Goal: Transaction & Acquisition: Purchase product/service

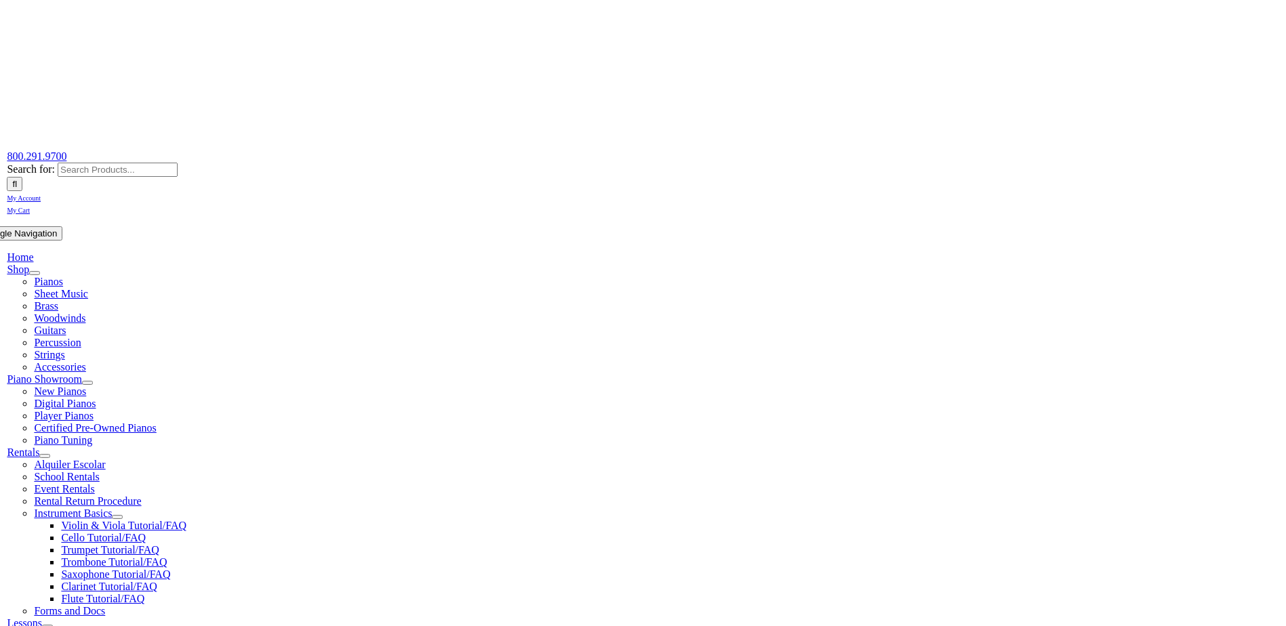
scroll to position [68, 0]
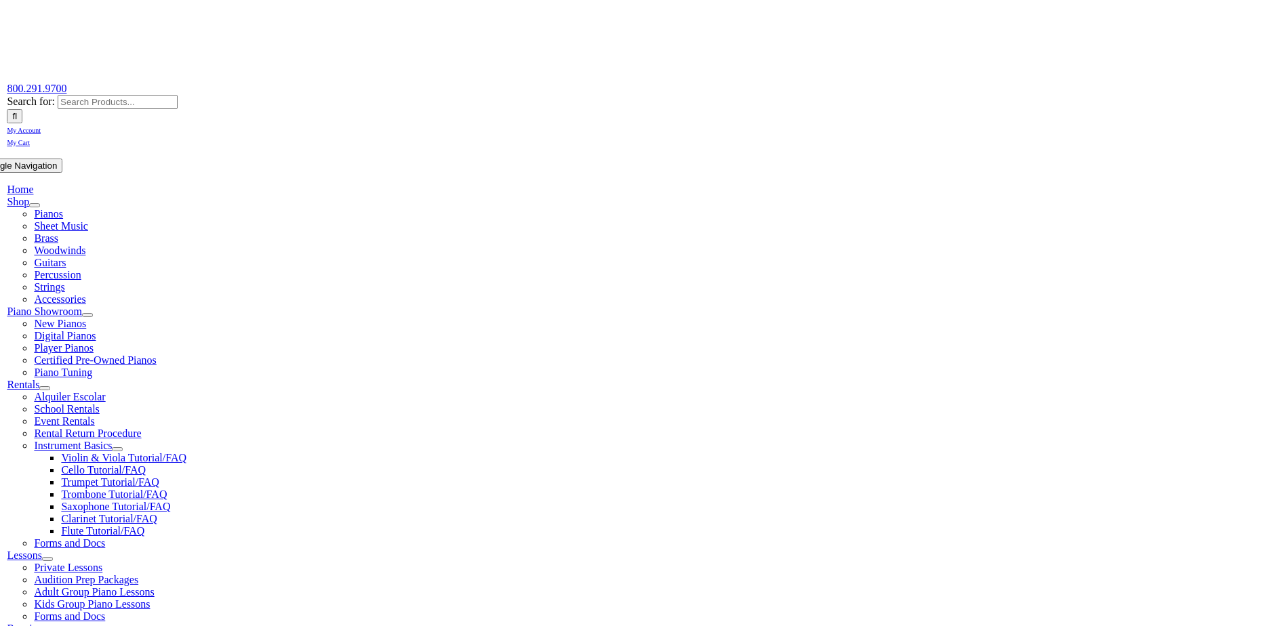
scroll to position [136, 0]
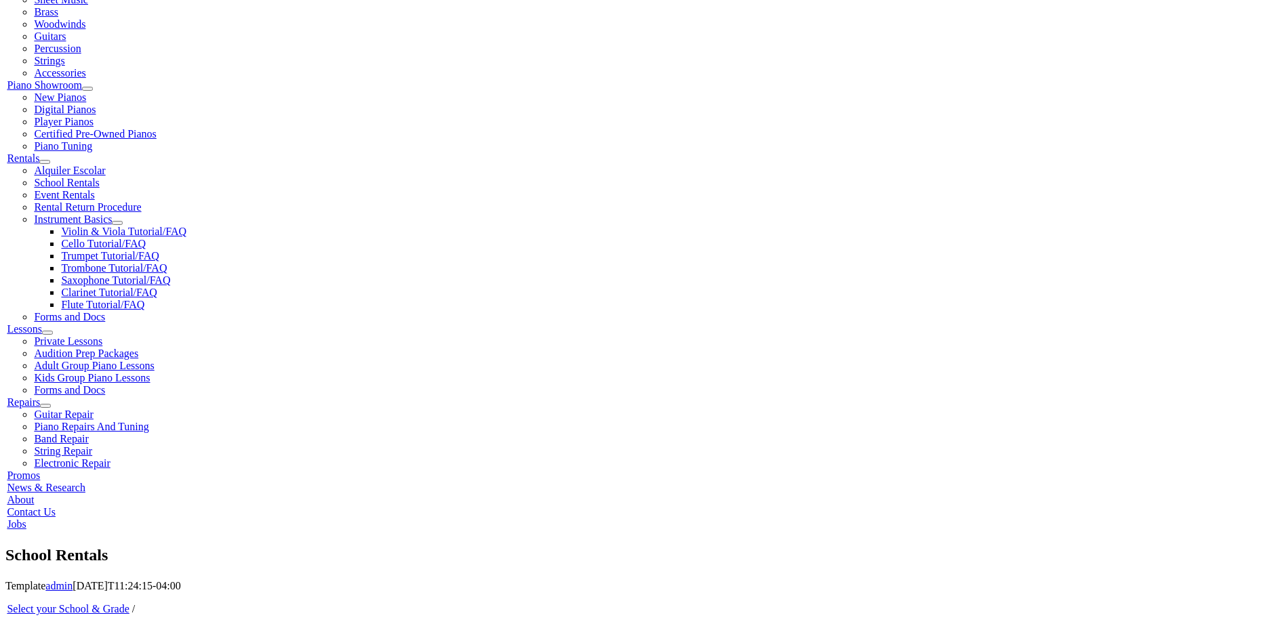
scroll to position [339, 0]
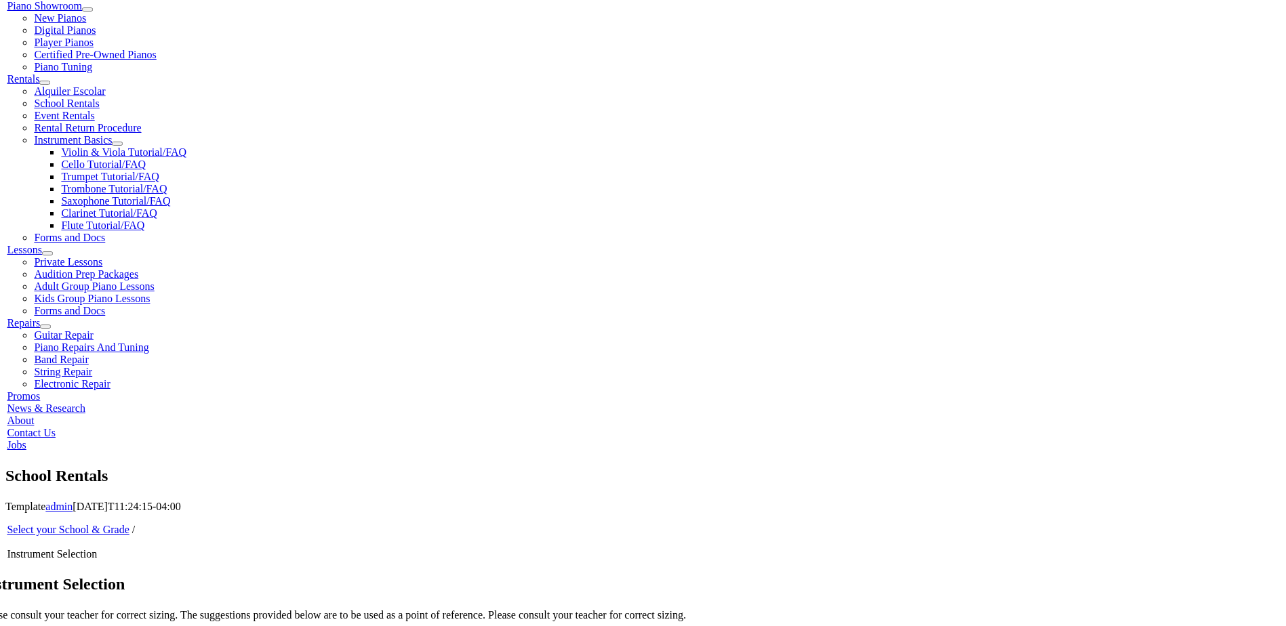
scroll to position [475, 0]
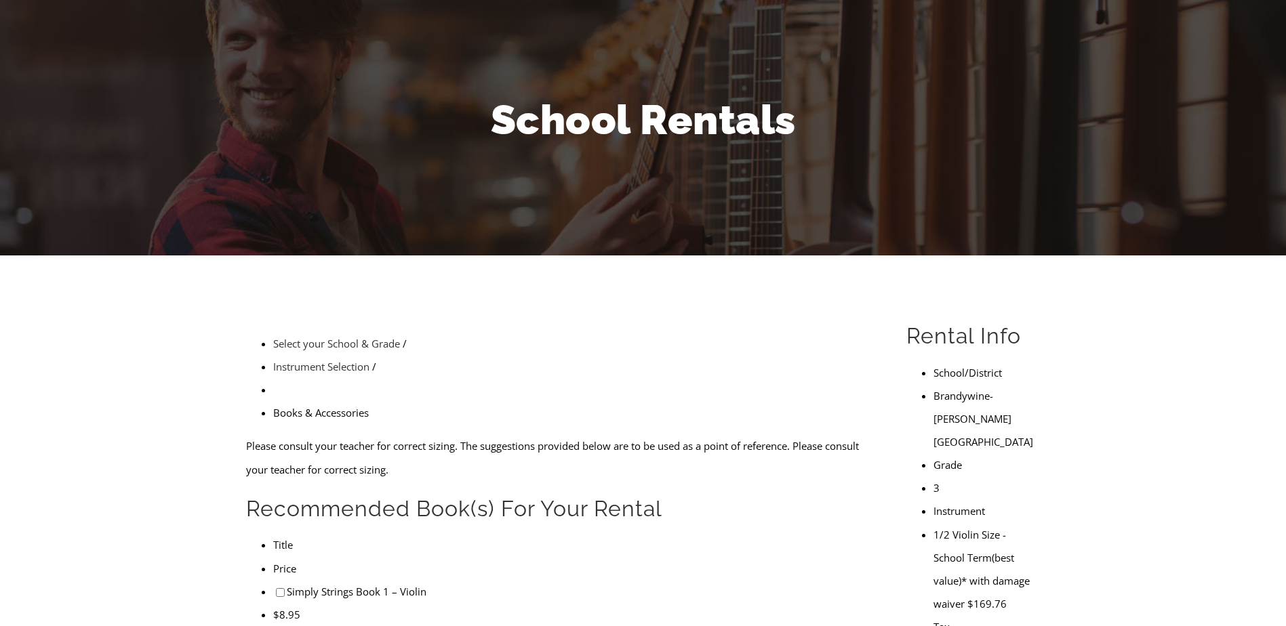
scroll to position [136, 0]
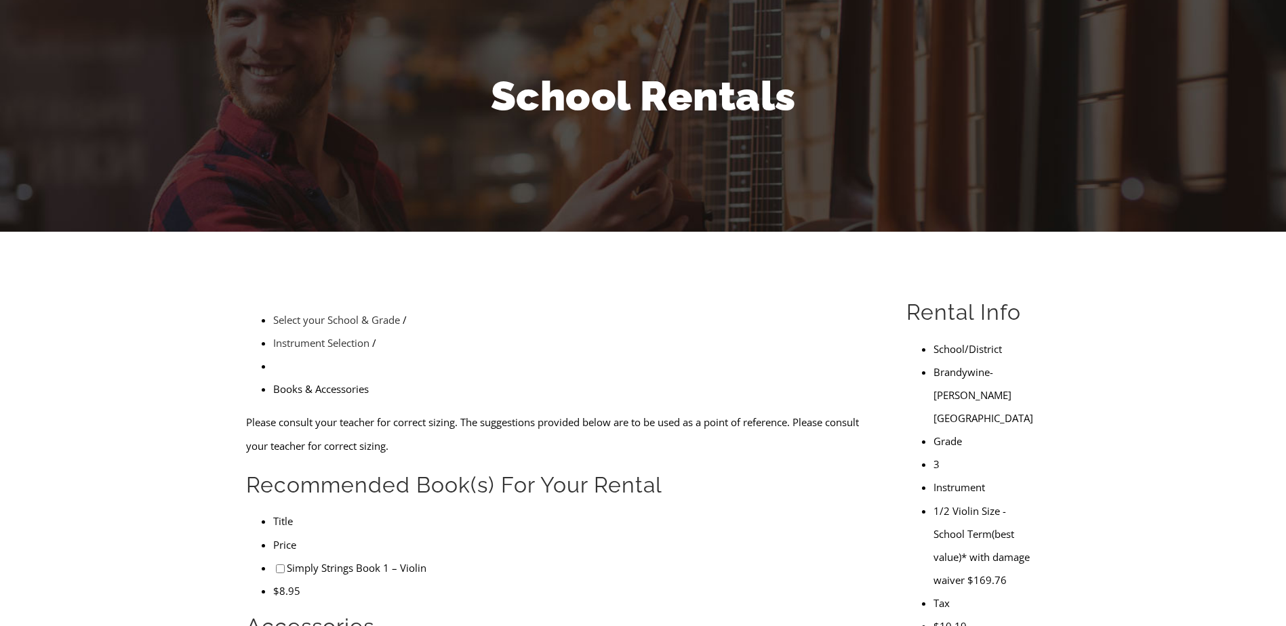
click at [276, 565] on input"] "checkbox" at bounding box center [280, 569] width 9 height 9
checkbox input"] "true"
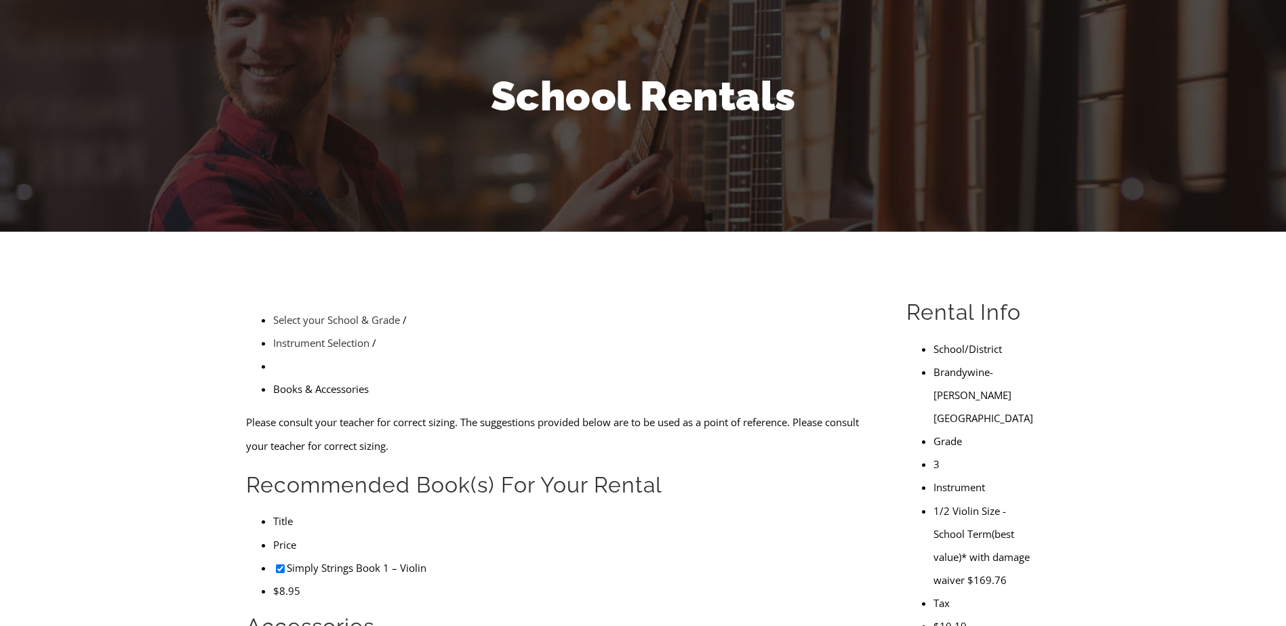
checkbox input"] "true"
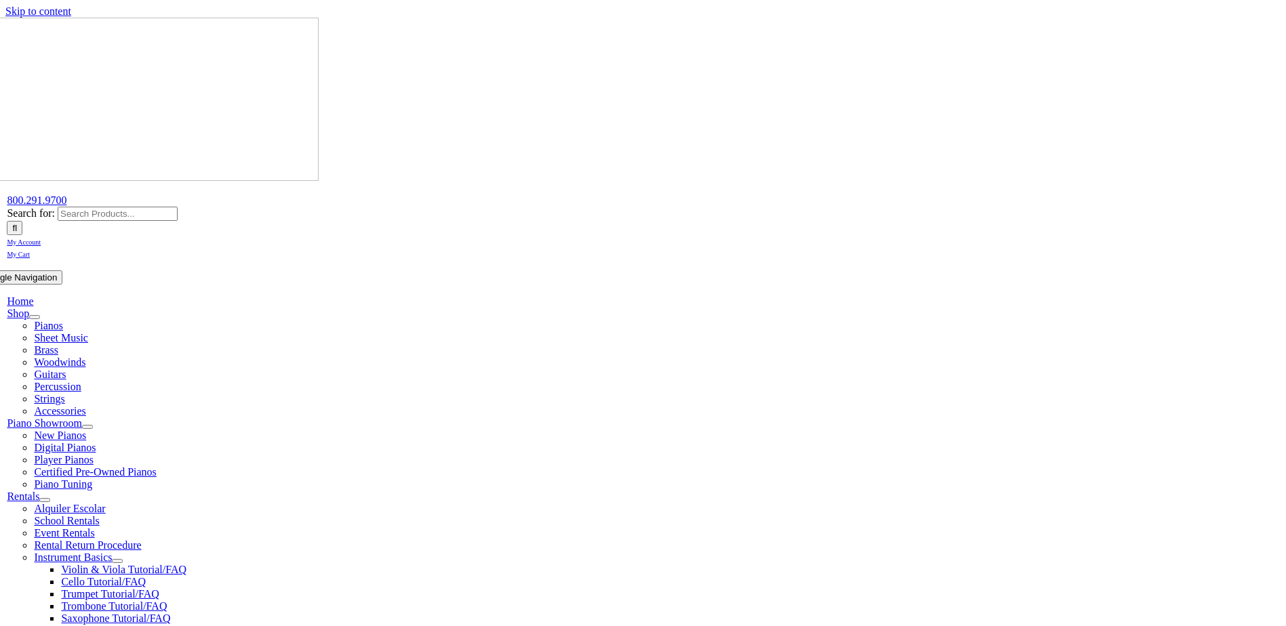
type input "A"
type input "0"
type input "Alina"
type input "1"
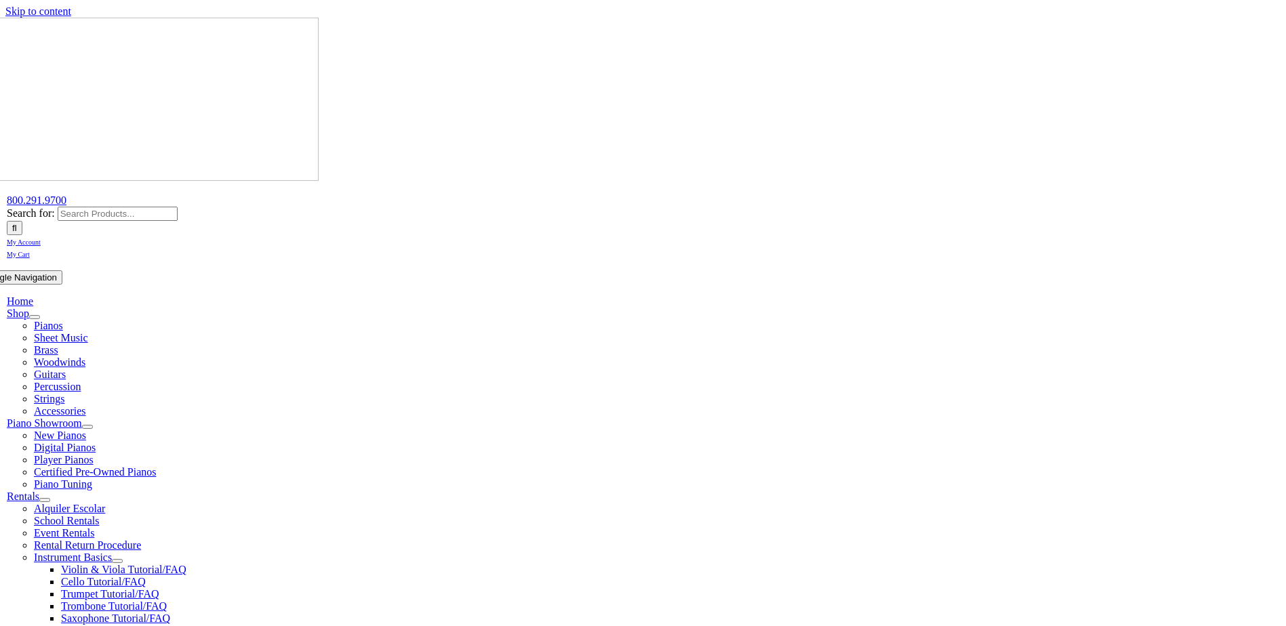
scroll to position [1, 0]
type input "Soni"
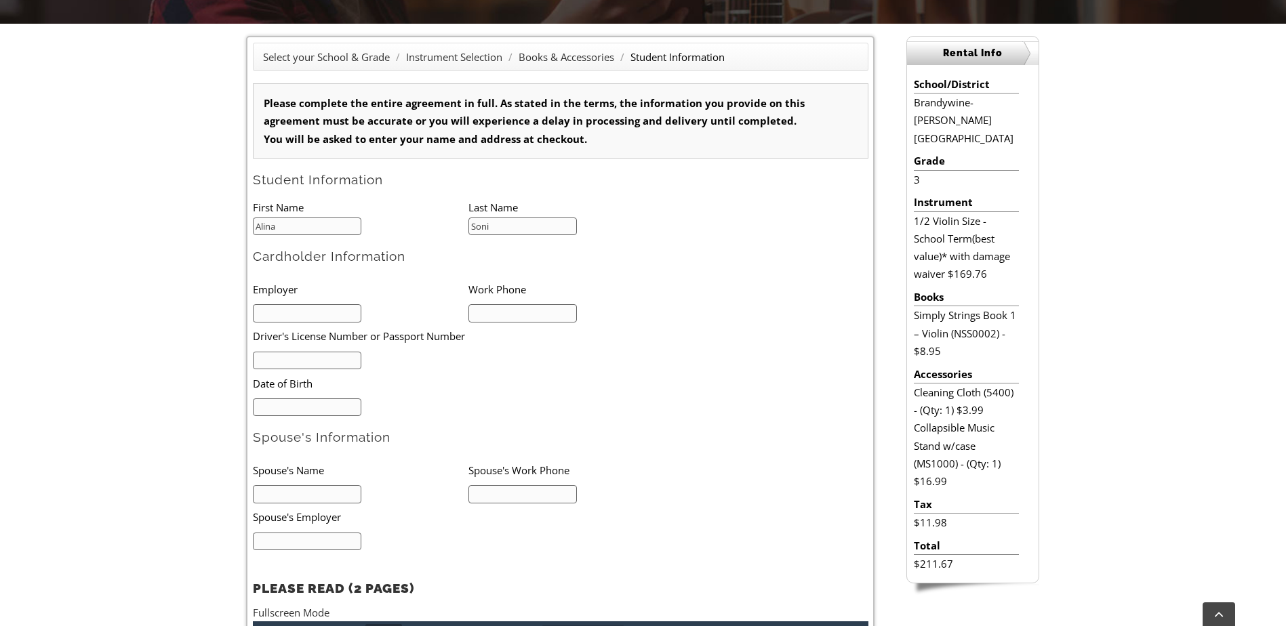
click at [293, 315] on input "text" at bounding box center [307, 313] width 109 height 18
click at [506, 308] on input "text" at bounding box center [522, 313] width 109 height 18
click at [308, 357] on input "text" at bounding box center [307, 361] width 109 height 18
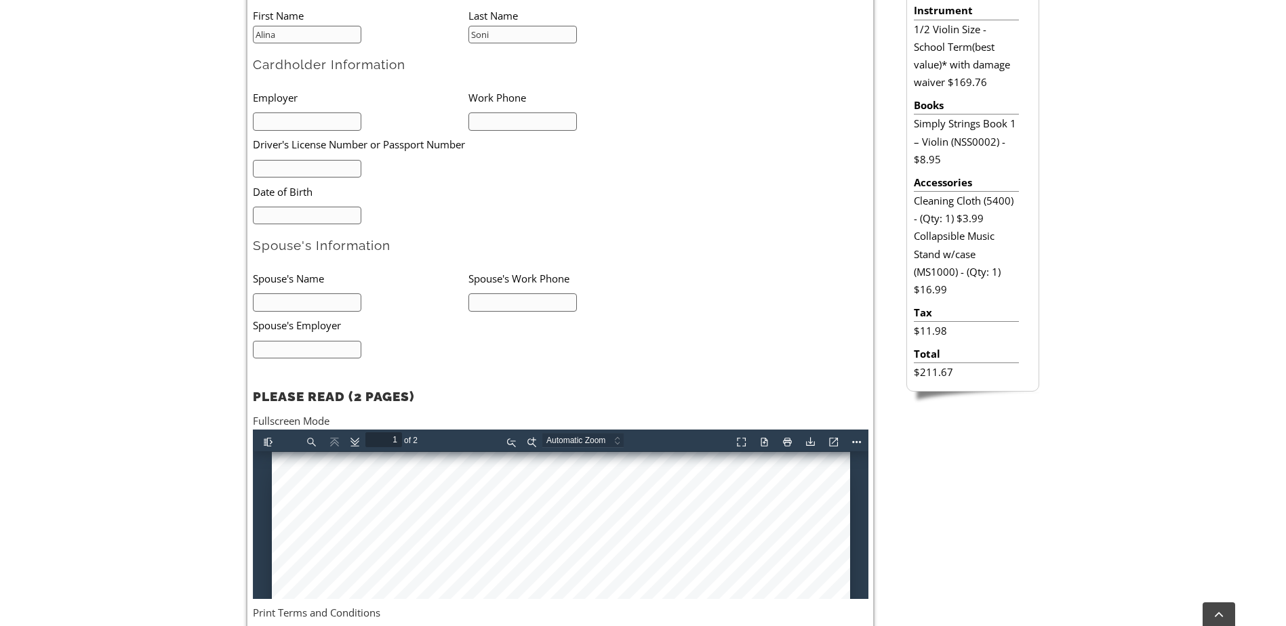
scroll to position [412, 0]
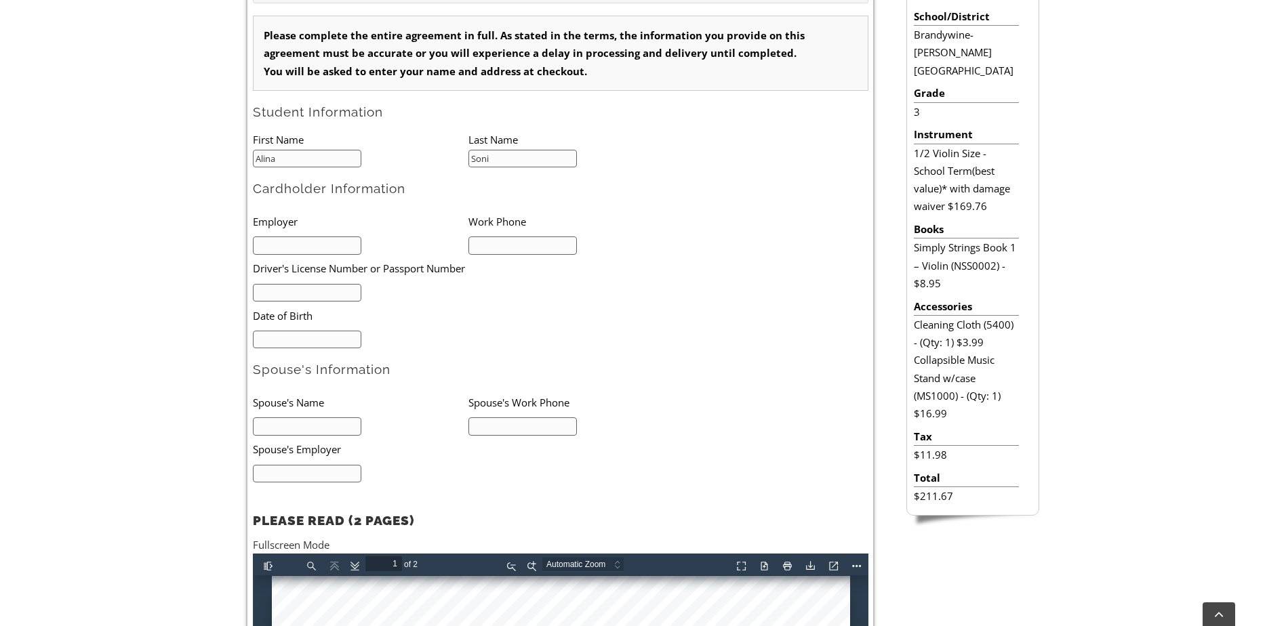
click at [341, 295] on input "text" at bounding box center [307, 293] width 109 height 18
type input "27678265"
type input "09/16/1986"
click at [304, 428] on input "text" at bounding box center [307, 427] width 109 height 18
type input "Preet"
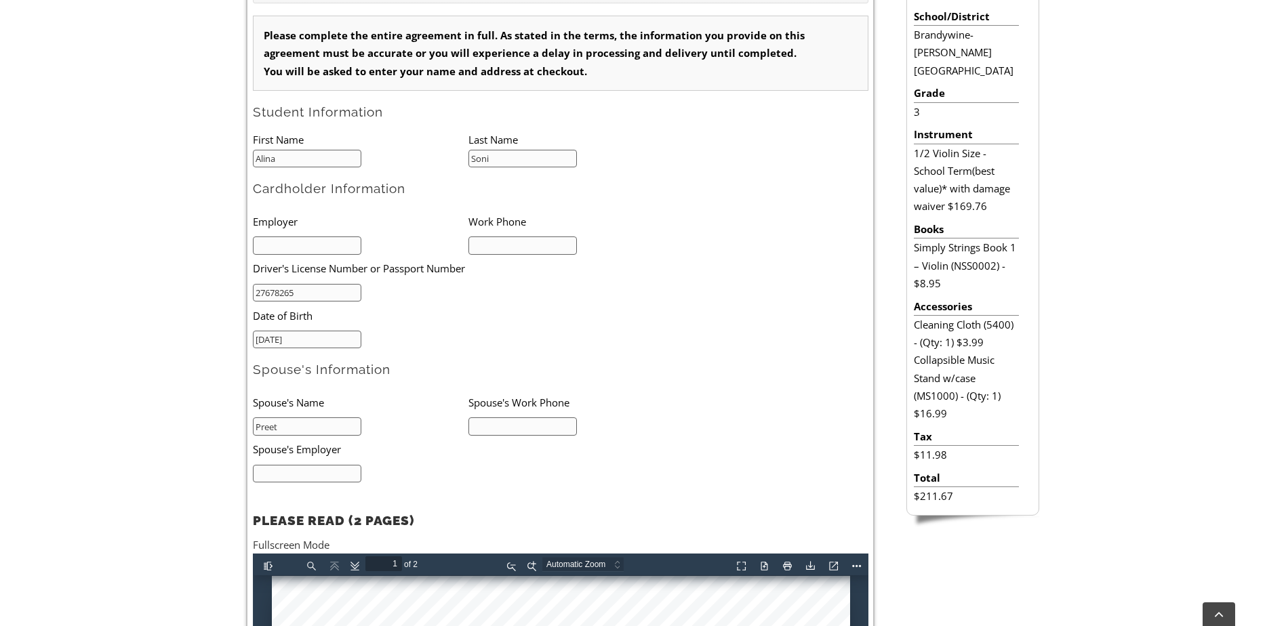
type input "S"
click at [304, 426] on input "Preet" at bounding box center [307, 427] width 109 height 18
type input "Preet Soni"
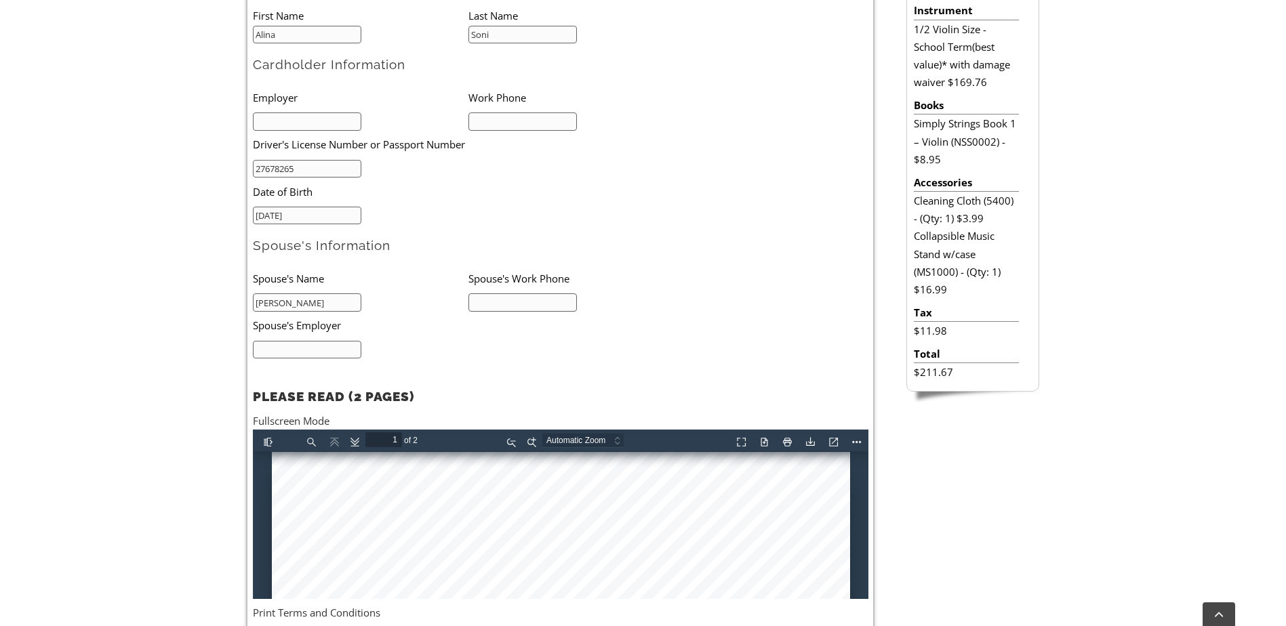
scroll to position [547, 0]
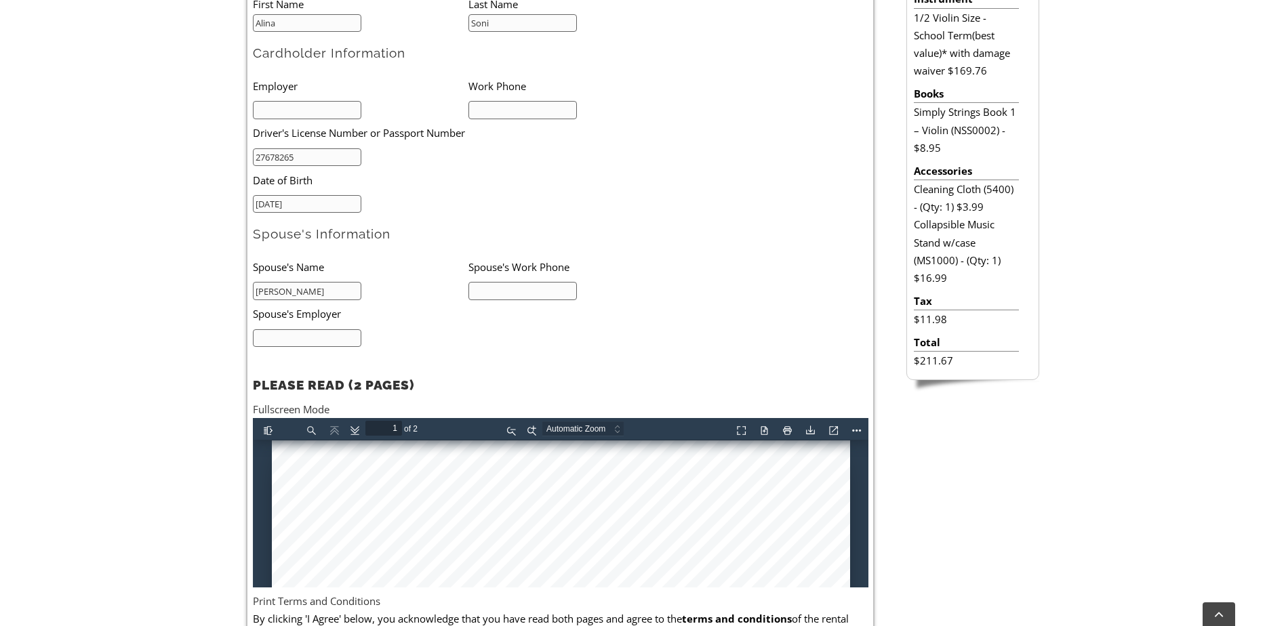
click at [505, 119] on li "Driver's License Number or Passport Number" at bounding box center [447, 133] width 388 height 28
click at [505, 116] on input "text" at bounding box center [522, 110] width 109 height 18
type input "2152754824"
drag, startPoint x: 520, startPoint y: 279, endPoint x: 515, endPoint y: 290, distance: 12.7
click at [519, 279] on li "Spouse's Work Phone" at bounding box center [576, 267] width 216 height 28
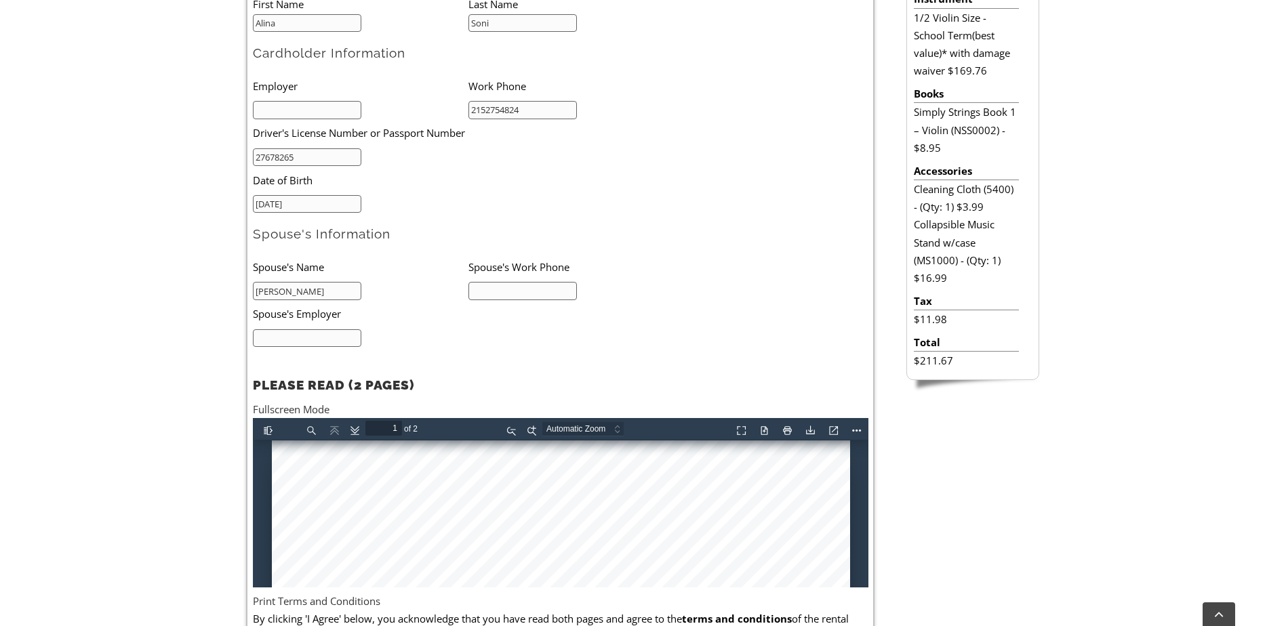
click at [515, 291] on input "text" at bounding box center [522, 291] width 109 height 18
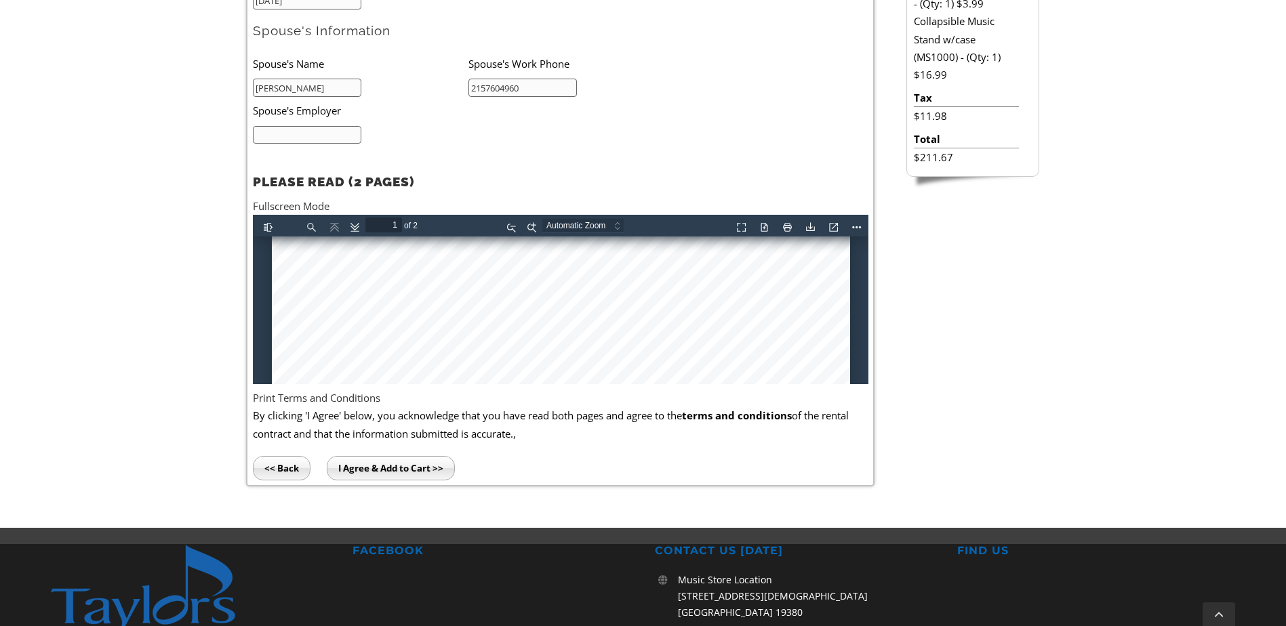
scroll to position [203, 0]
type input "2157604960"
click at [313, 340] on div at bounding box center [560, 509] width 578 height 952
click at [313, 333] on div at bounding box center [560, 509] width 578 height 952
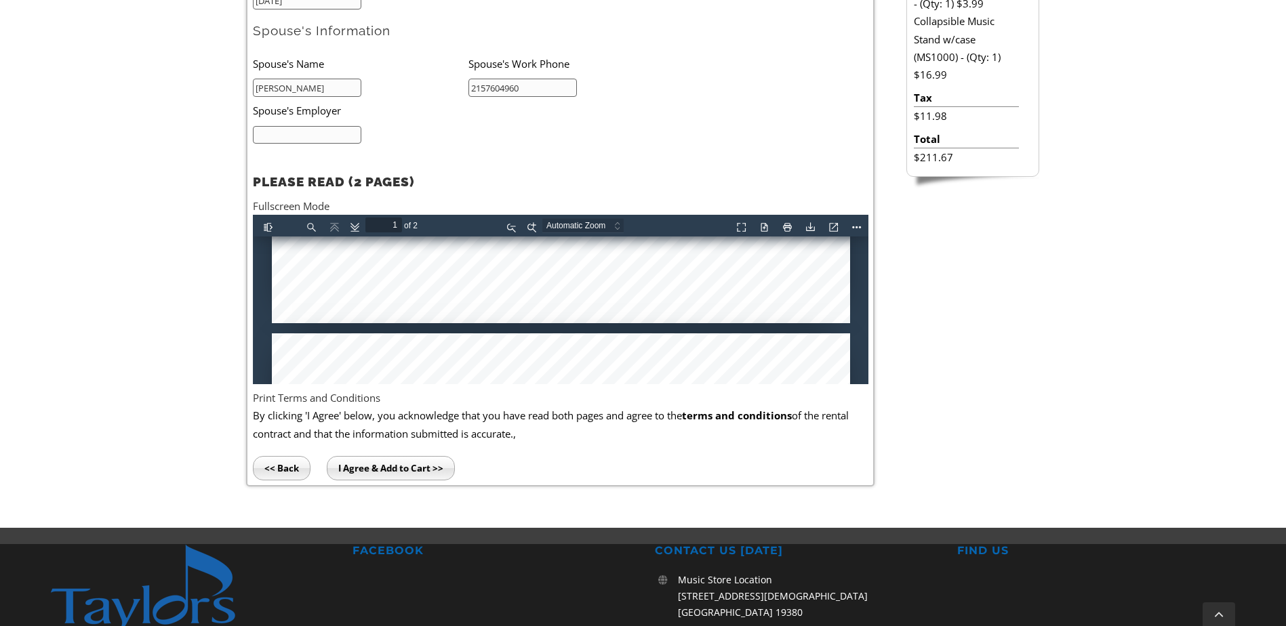
type input "2"
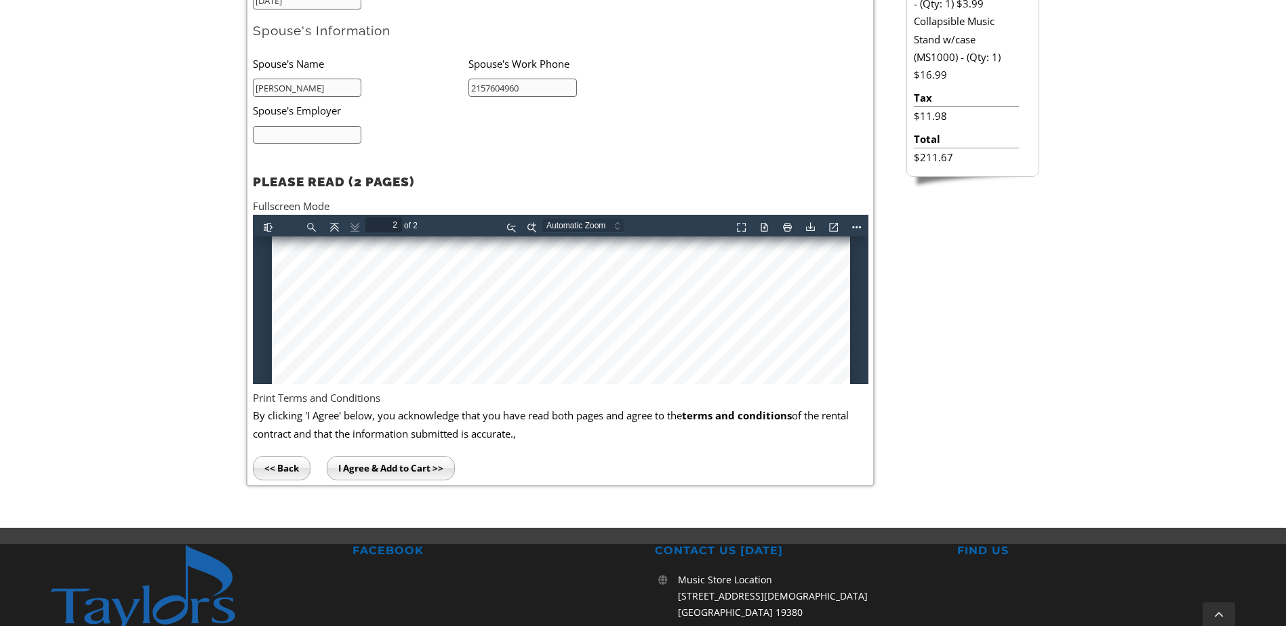
scroll to position [1288, 0]
click at [419, 464] on input "I Agree & Add to Cart >>" at bounding box center [391, 468] width 128 height 24
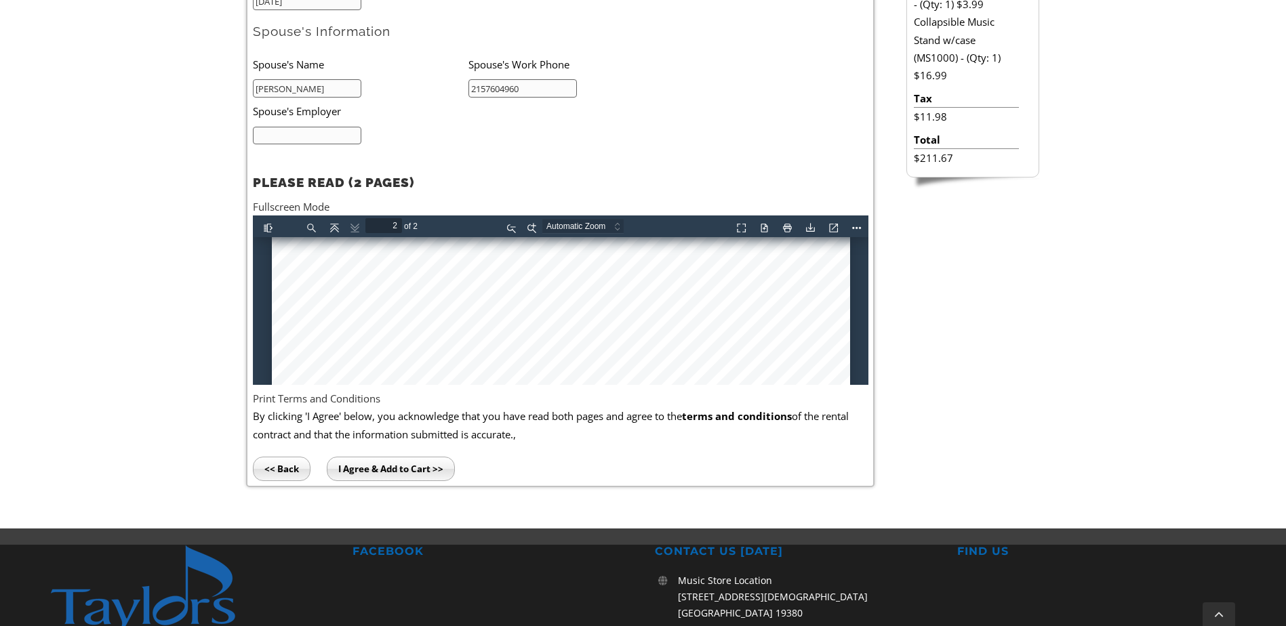
scroll to position [479, 0]
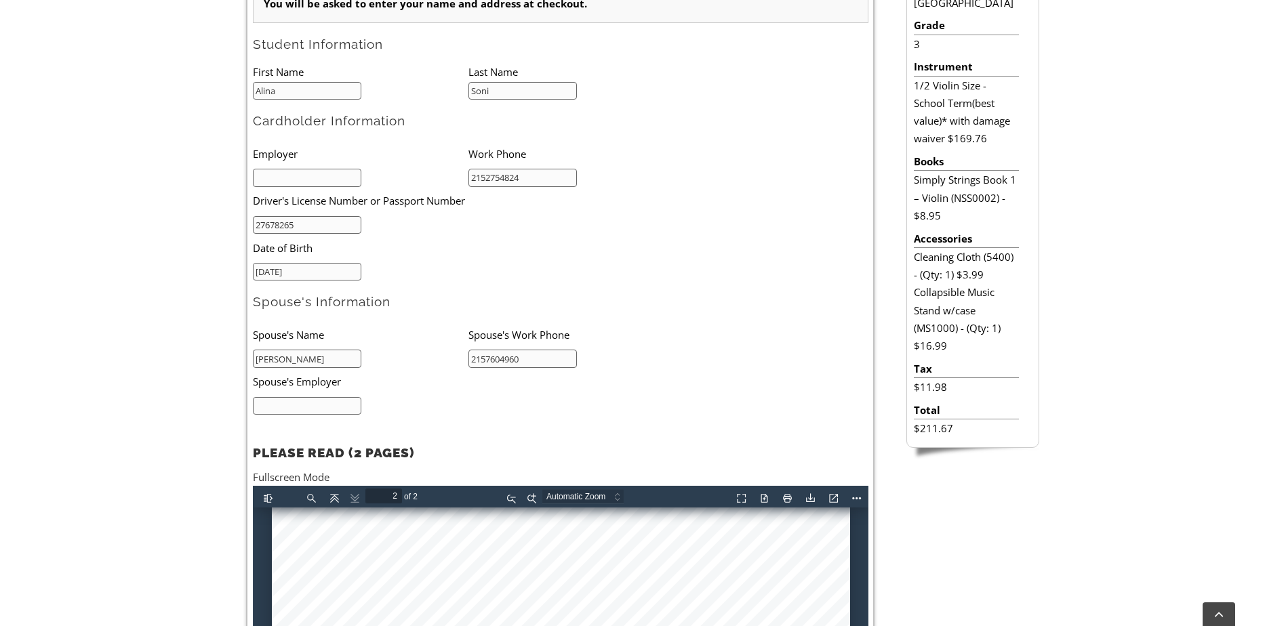
click at [327, 186] on input "text" at bounding box center [307, 178] width 109 height 18
type input "Canopy Life Sciences"
click at [323, 410] on input "text" at bounding box center [307, 406] width 109 height 18
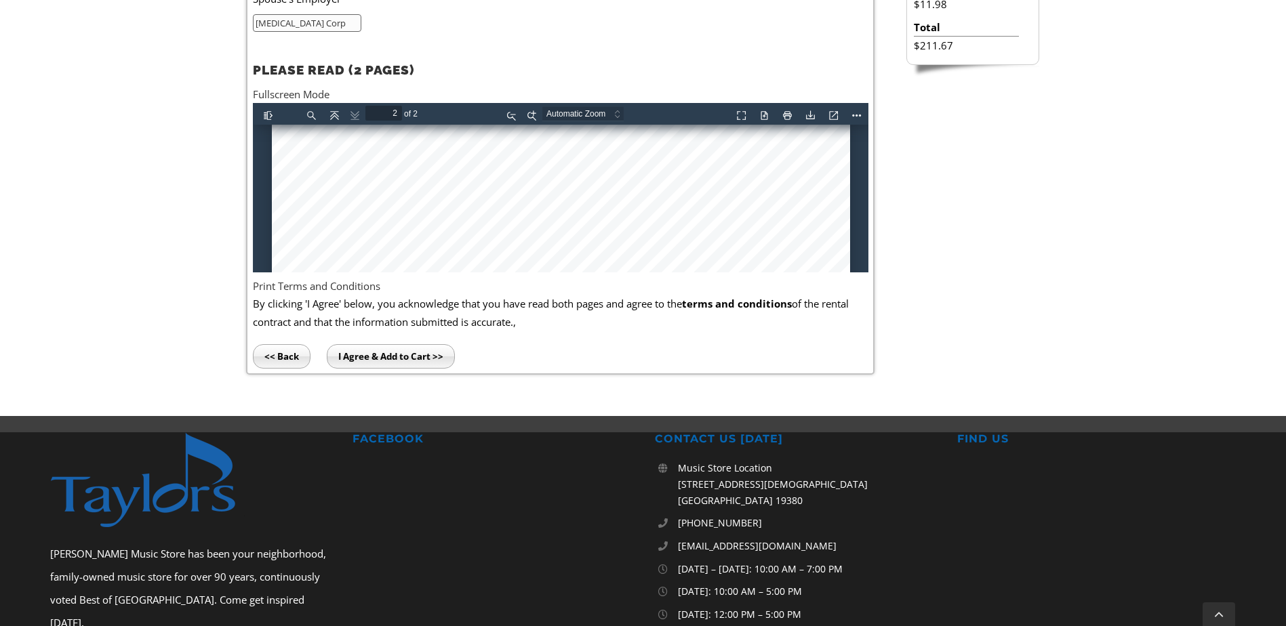
scroll to position [886, 0]
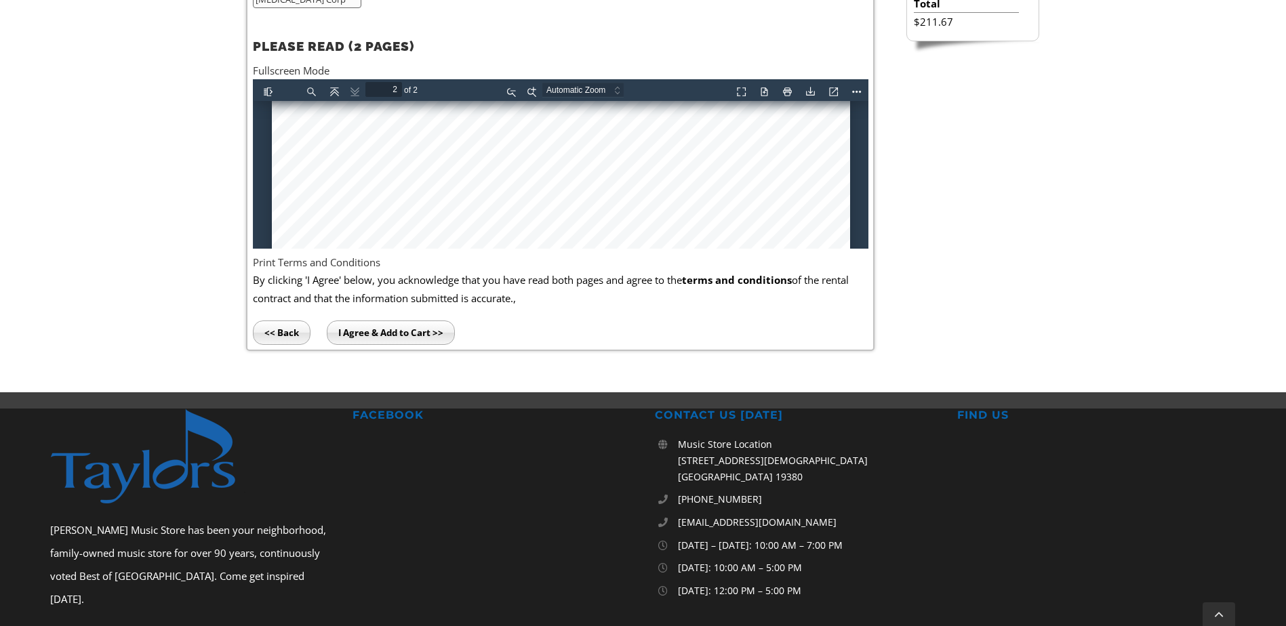
type input "Exelon Corp"
click at [366, 324] on input "I Agree & Add to Cart >>" at bounding box center [391, 333] width 128 height 24
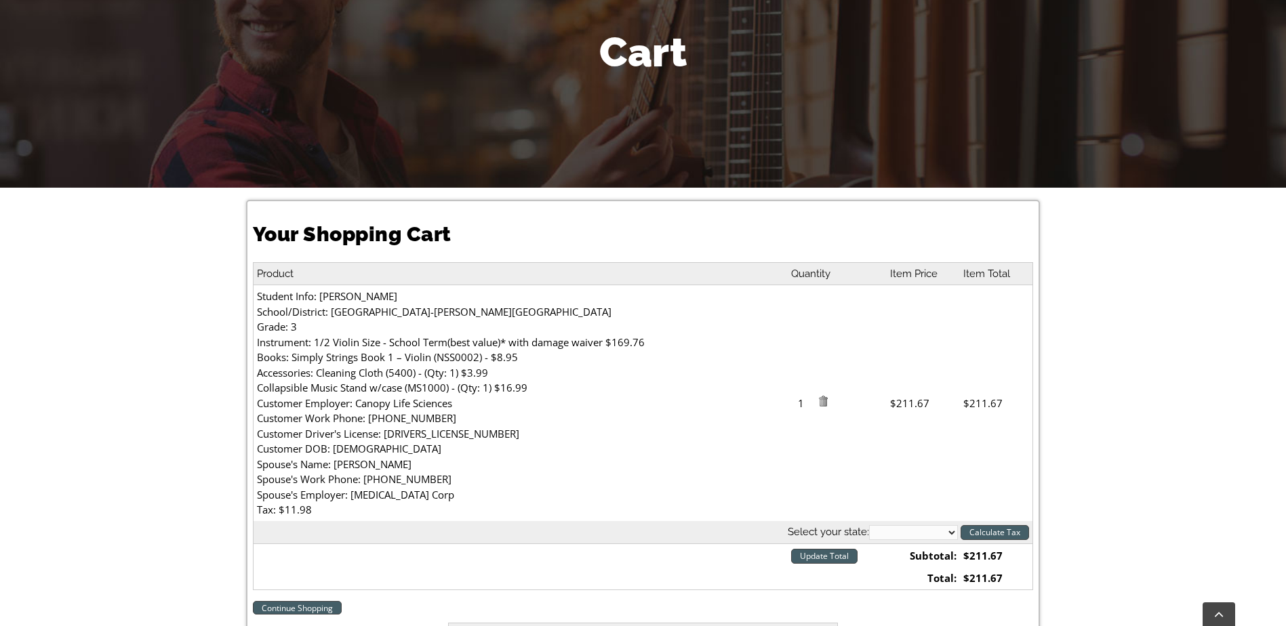
scroll to position [203, 0]
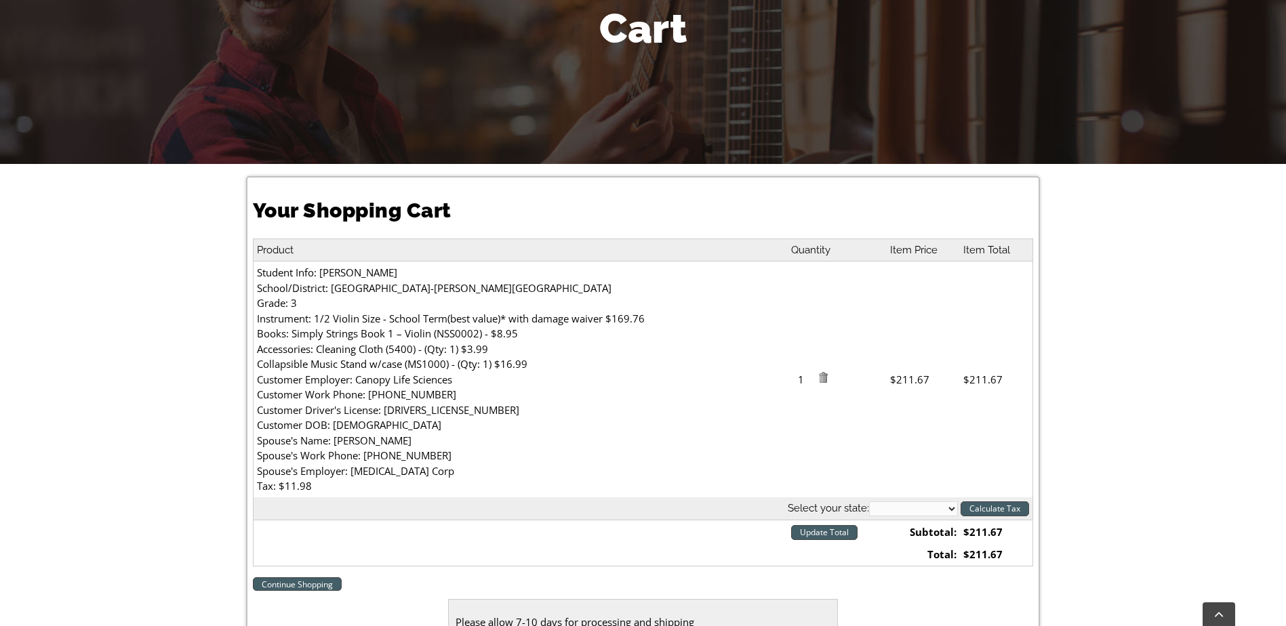
click at [928, 509] on select "[US_STATE] [US_STATE] [US_STATE] [US_STATE] [US_STATE] [US_STATE] [US_STATE] [U…" at bounding box center [913, 509] width 89 height 15
select select "PA"
click at [869, 502] on select "[US_STATE] [US_STATE] [US_STATE] [US_STATE] [US_STATE] [US_STATE] [US_STATE] [U…" at bounding box center [913, 509] width 89 height 15
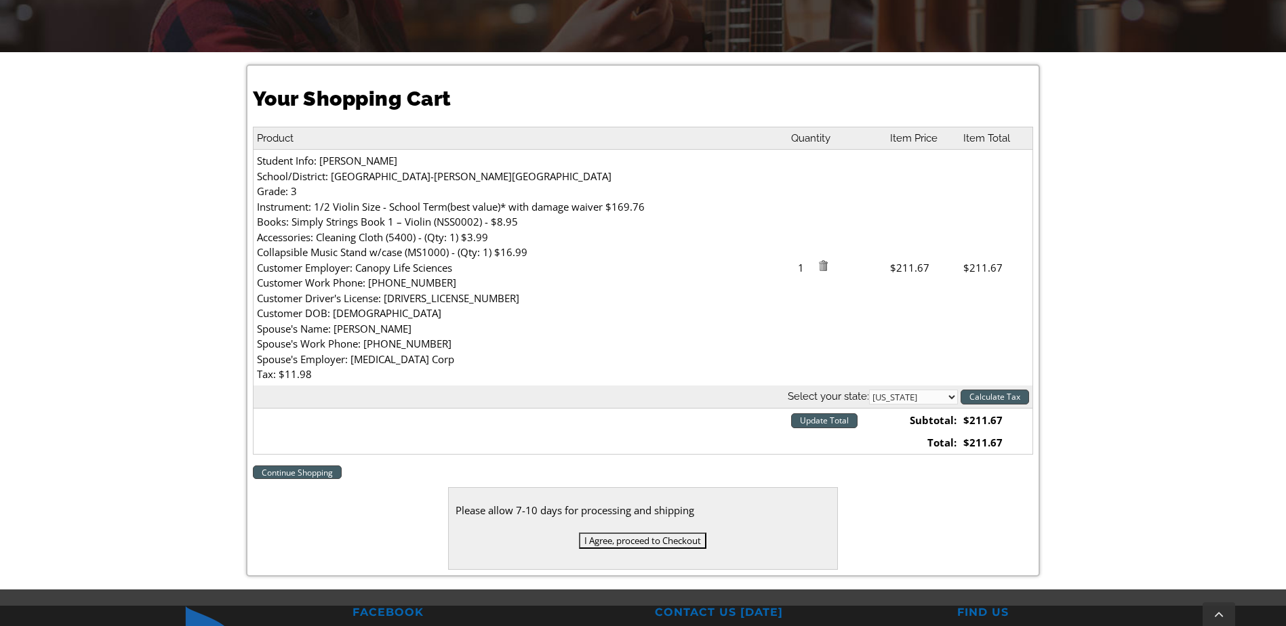
scroll to position [339, 0]
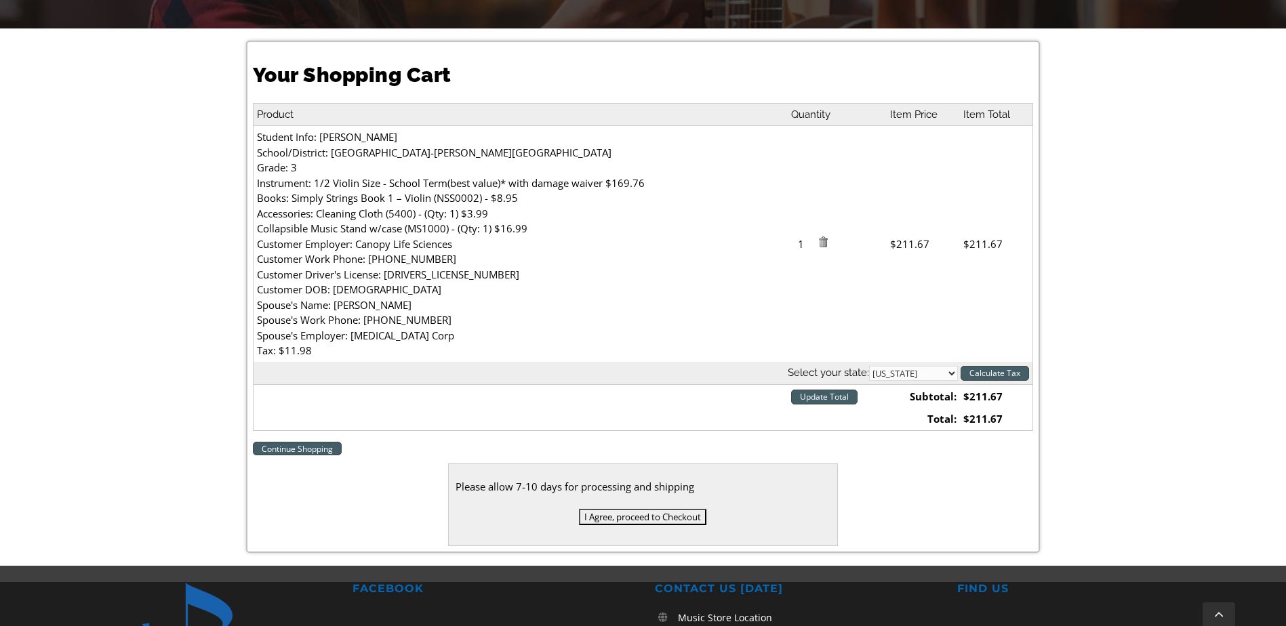
click at [839, 395] on input "Update Total" at bounding box center [824, 397] width 66 height 15
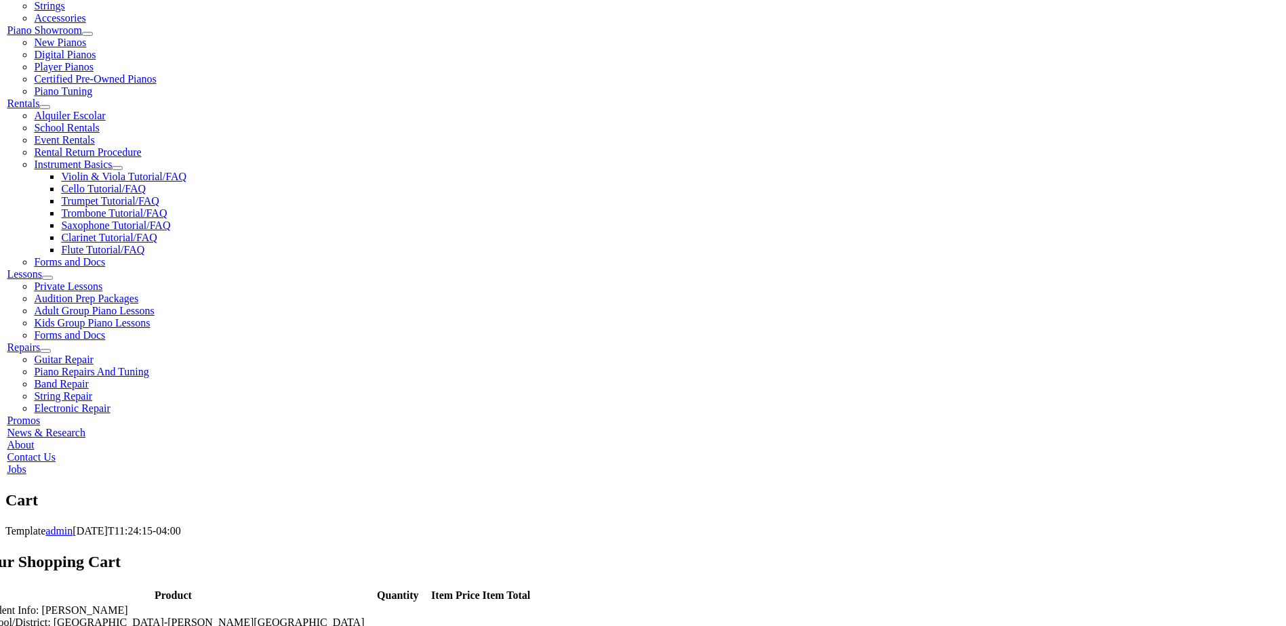
scroll to position [407, 0]
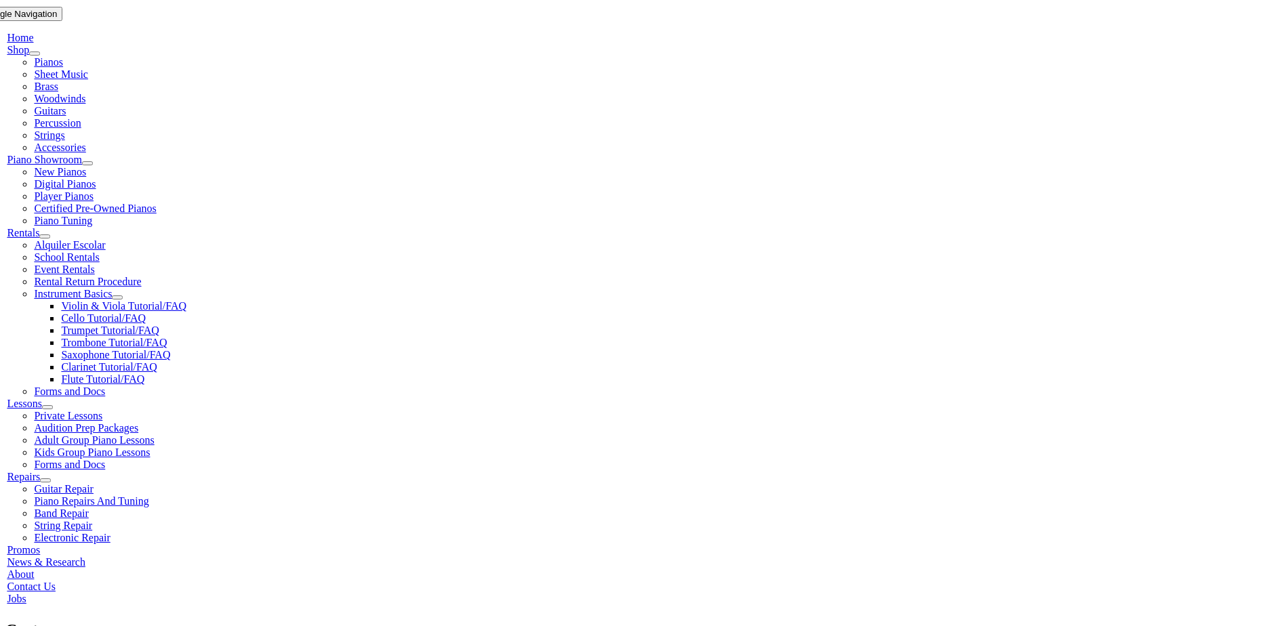
scroll to position [339, 0]
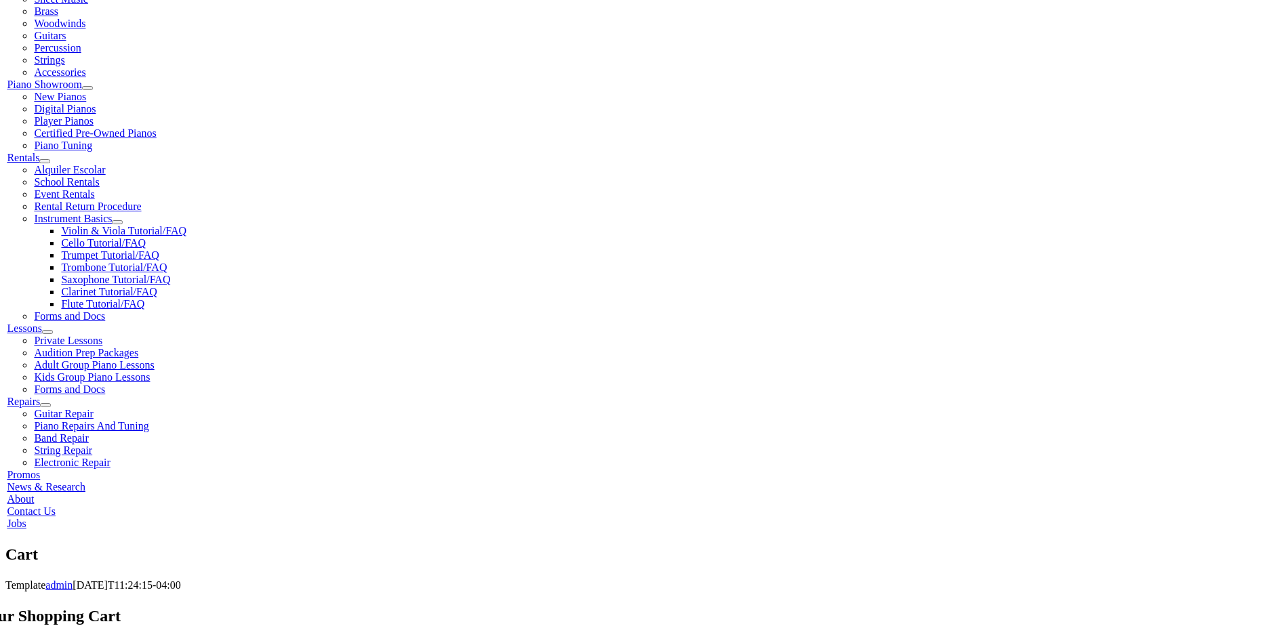
select select "PA"
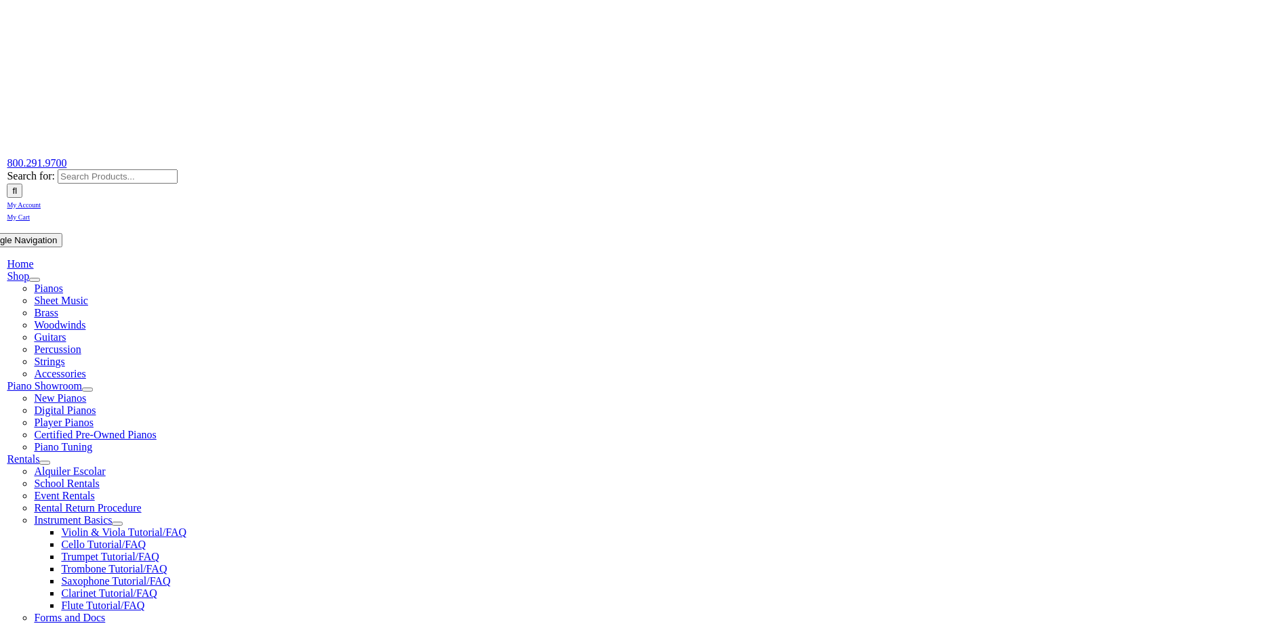
scroll to position [68, 0]
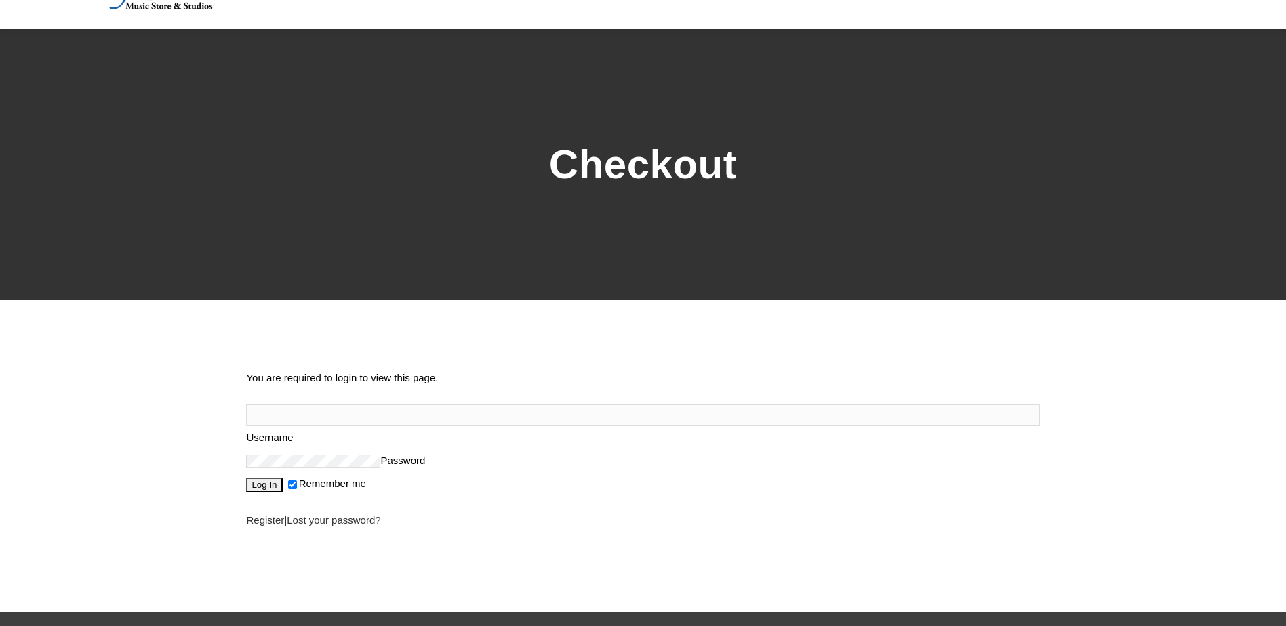
click at [277, 526] on link "Register" at bounding box center [265, 521] width 38 height 12
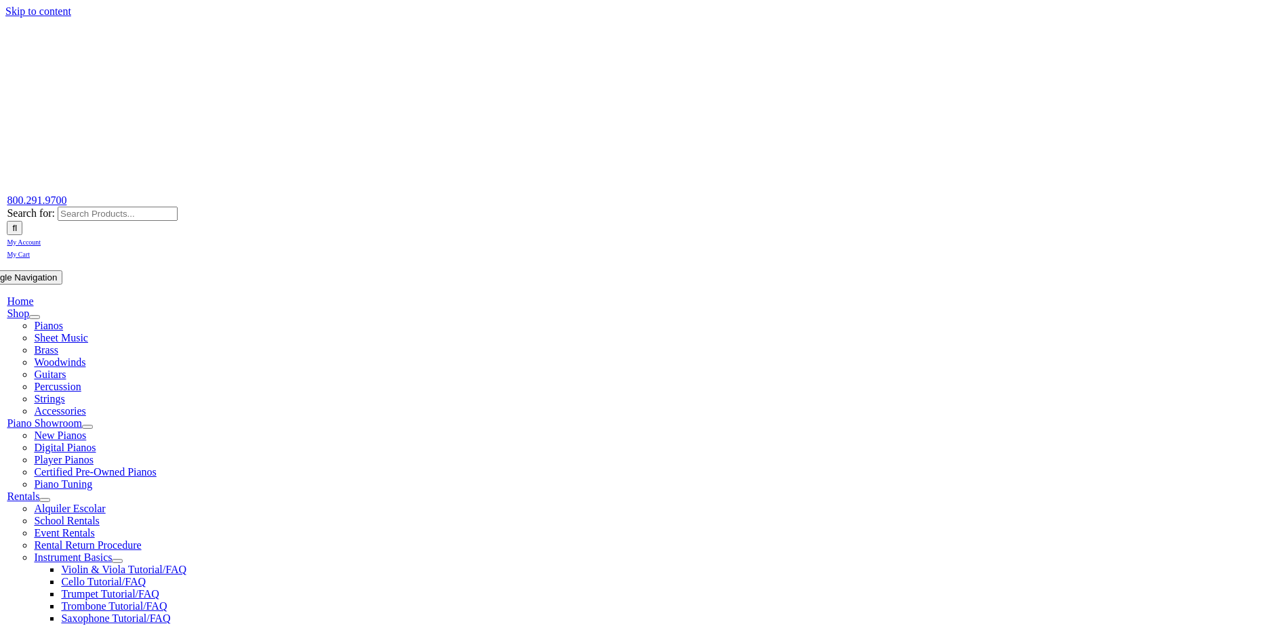
select select "PA"
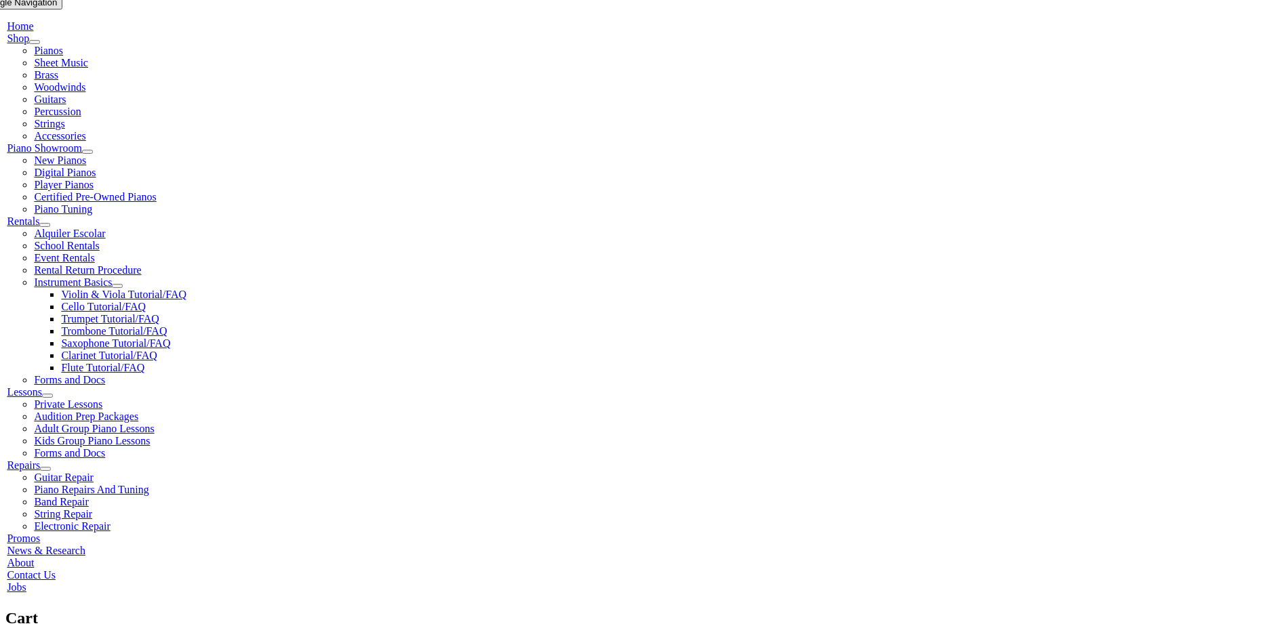
scroll to position [475, 0]
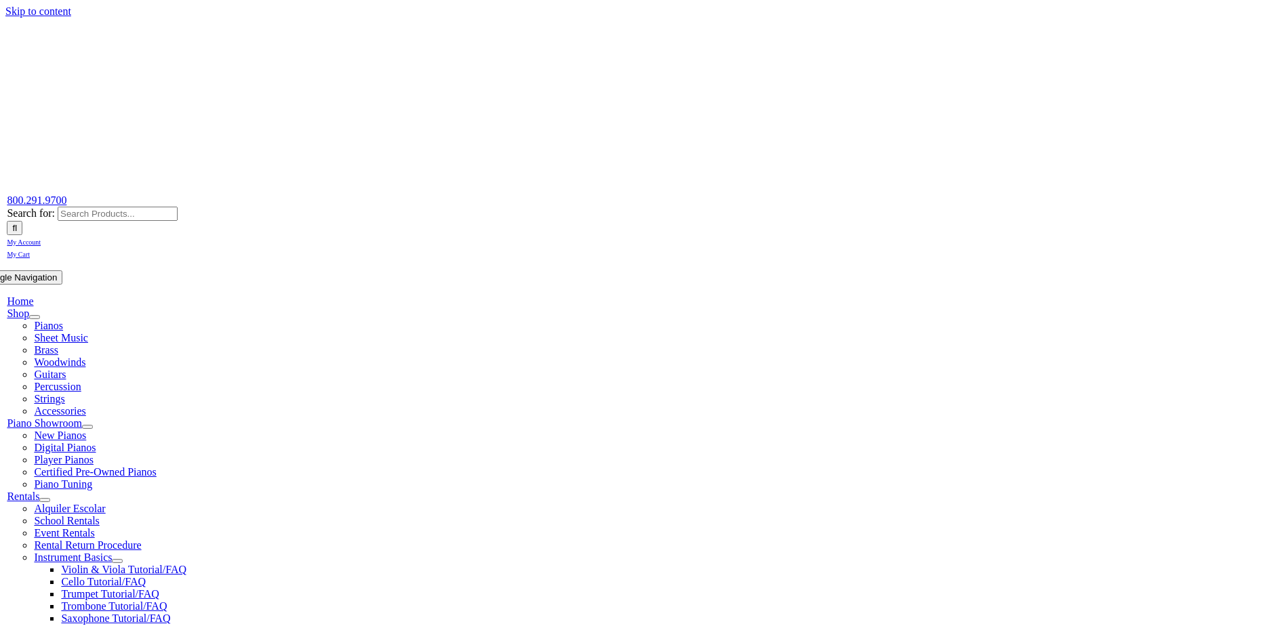
select select
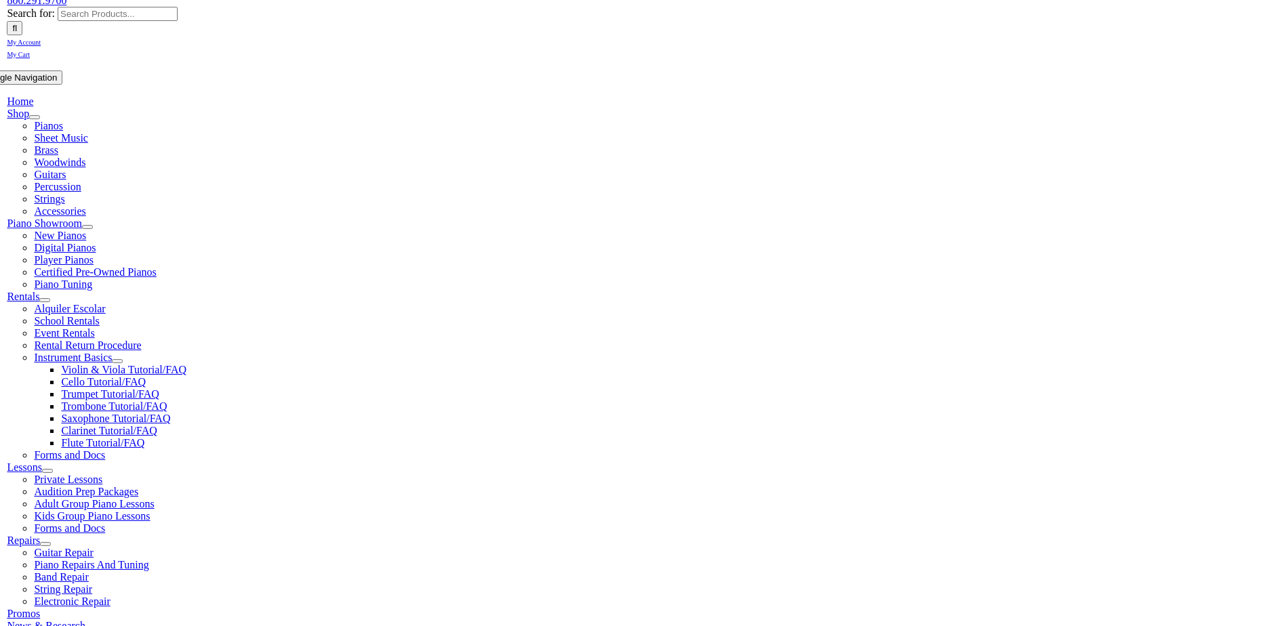
scroll to position [407, 0]
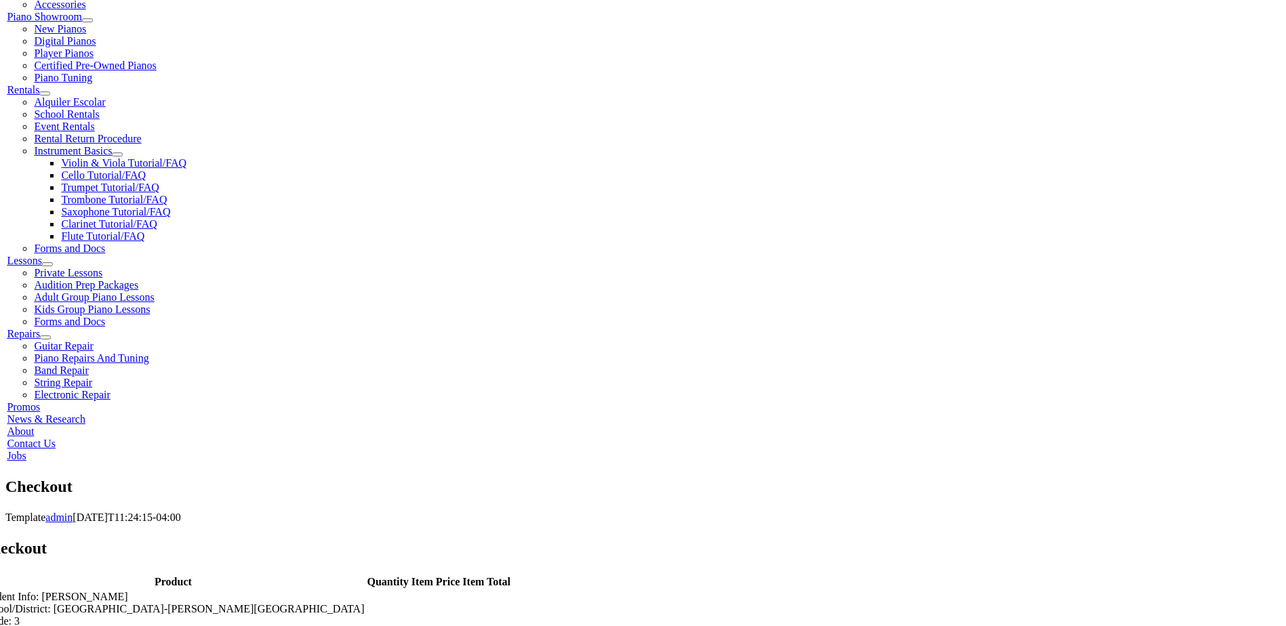
drag, startPoint x: 380, startPoint y: 416, endPoint x: 378, endPoint y: 407, distance: 9.2
type input "Niyti"
type input "Soni"
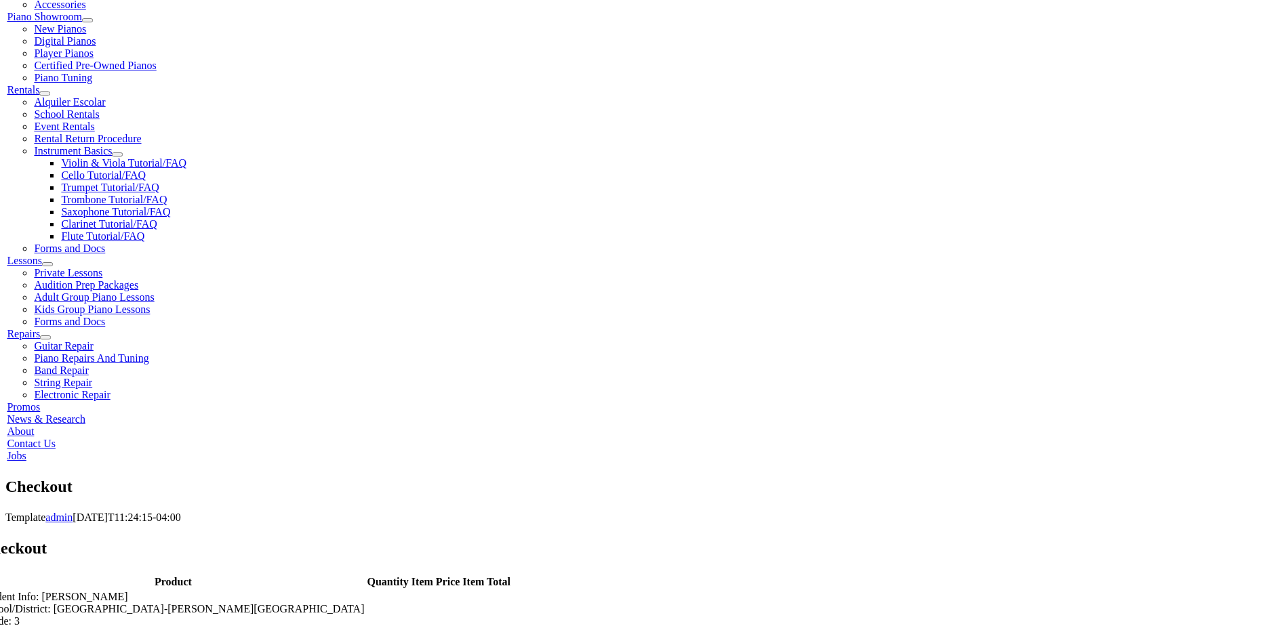
type input "[STREET_ADDRESS]"
type input "downingtown"
select select "PA"
type input "19335"
type input "2152754824"
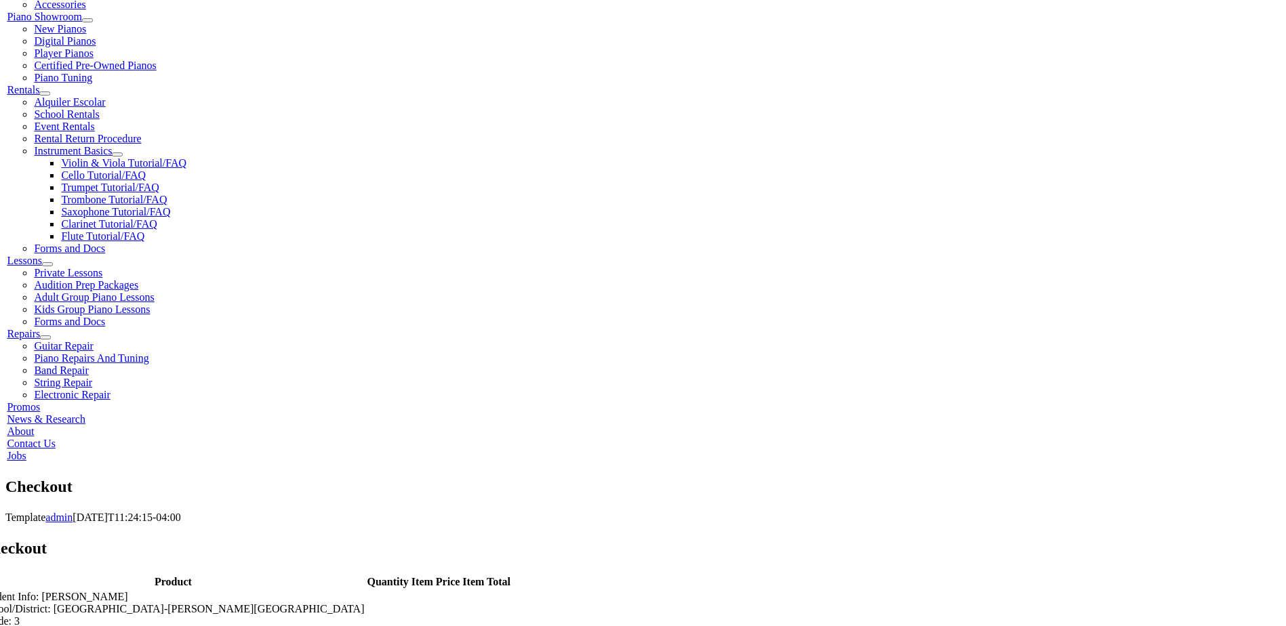
type input "[EMAIL_ADDRESS][DOMAIN_NAME]"
select select "visa"
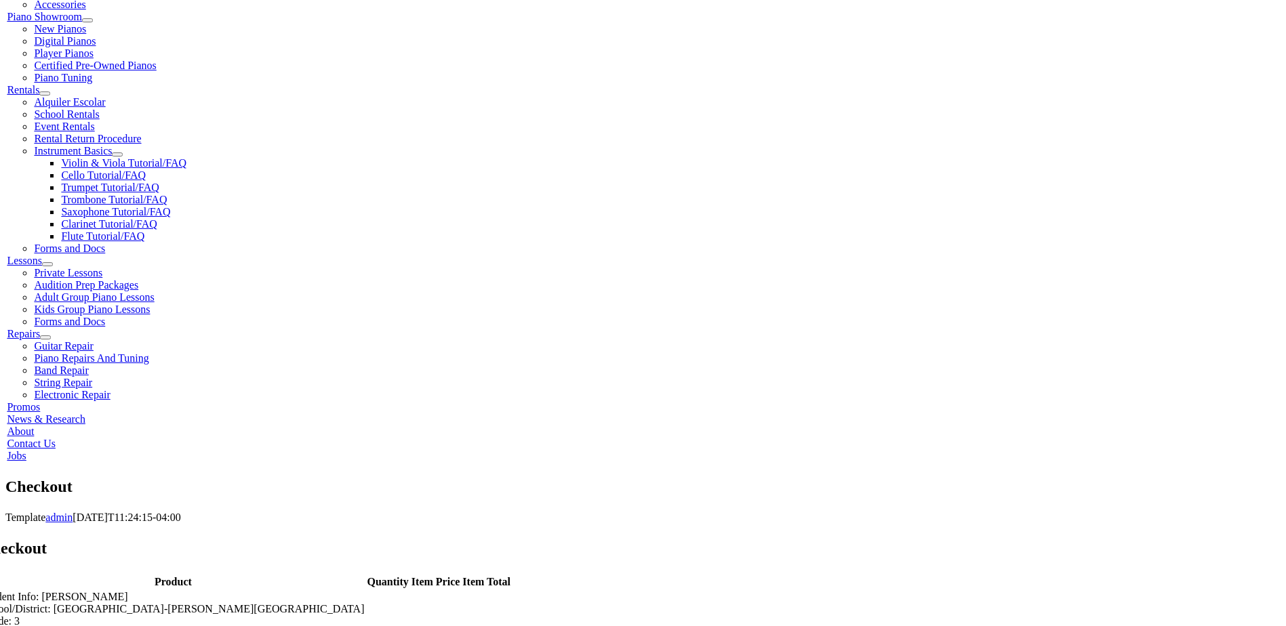
type input "[CREDIT_CARD_NUMBER]"
select select "10"
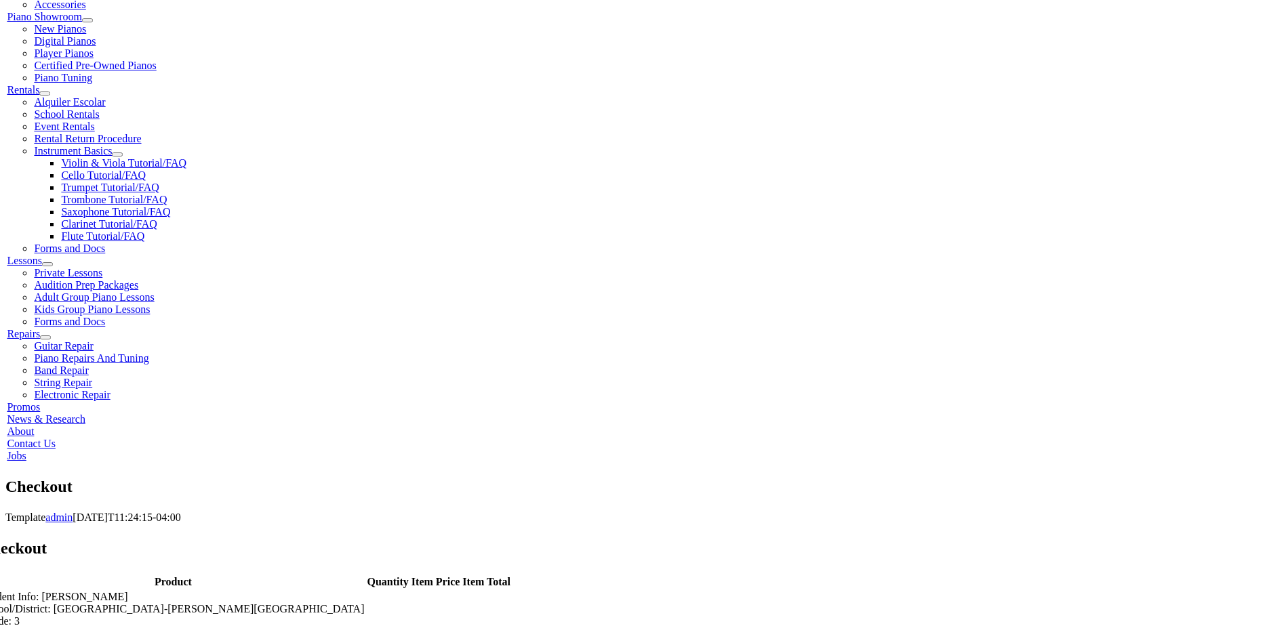
select select "2030"
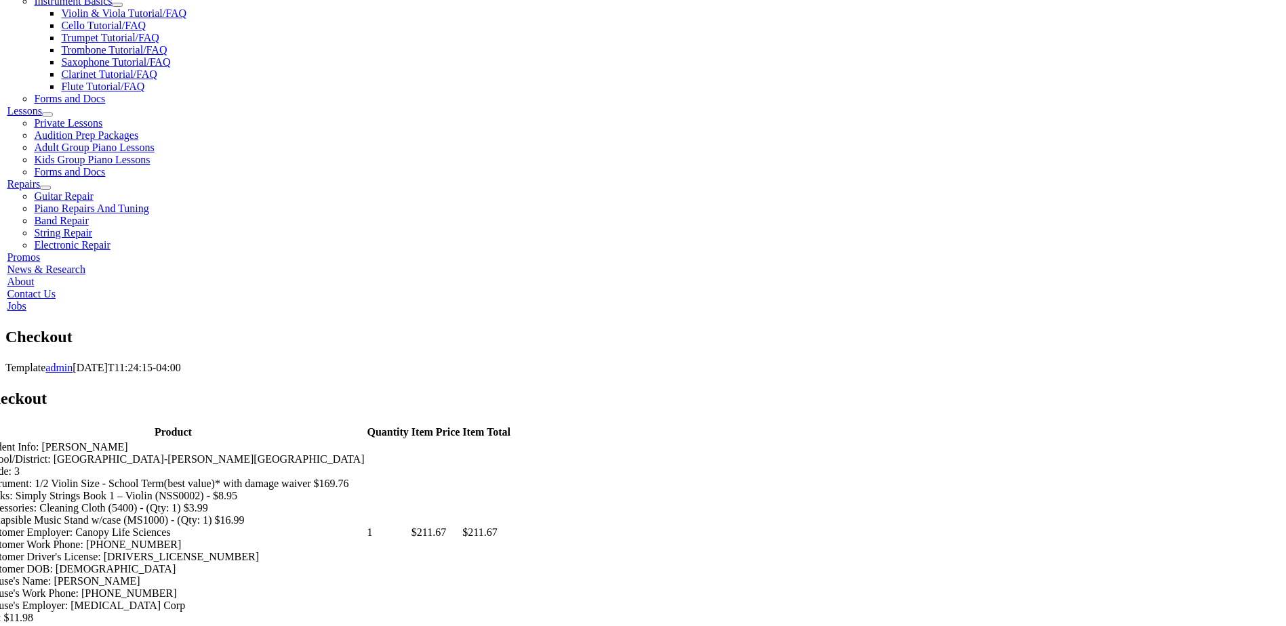
scroll to position [610, 0]
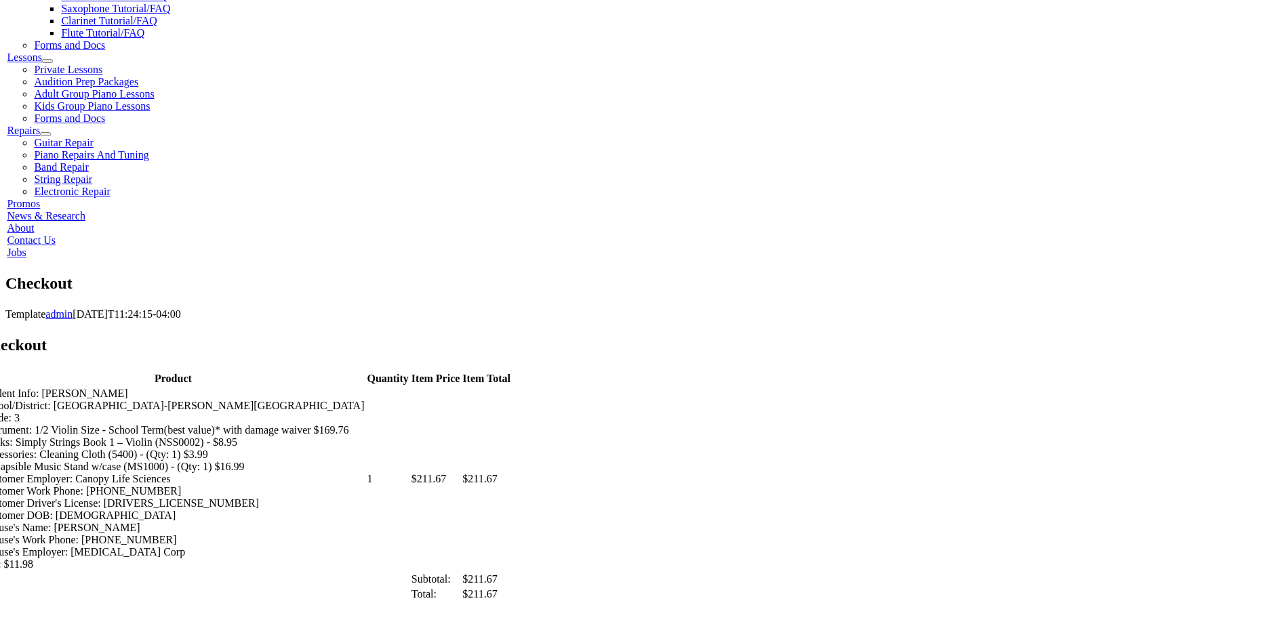
type input "610"
